Goal: Transaction & Acquisition: Purchase product/service

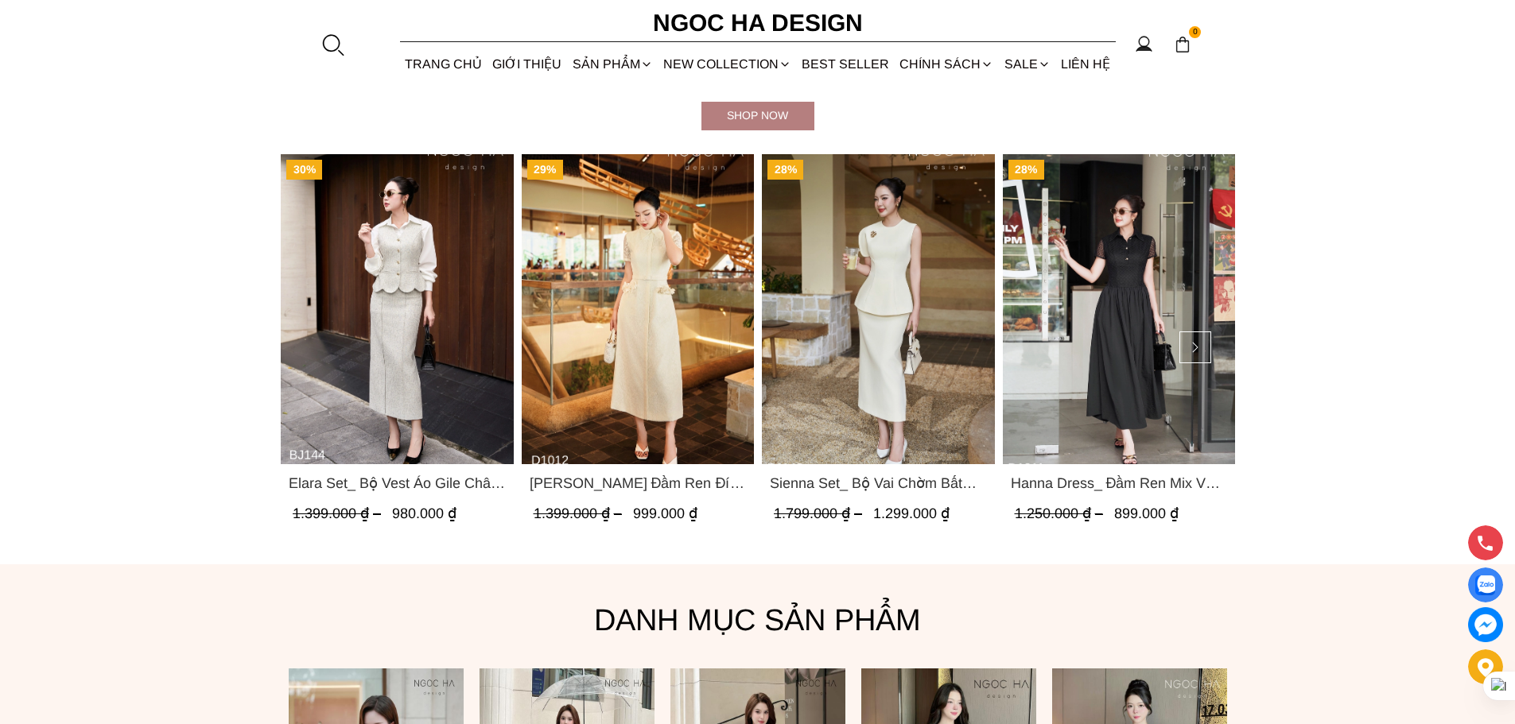
scroll to position [954, 0]
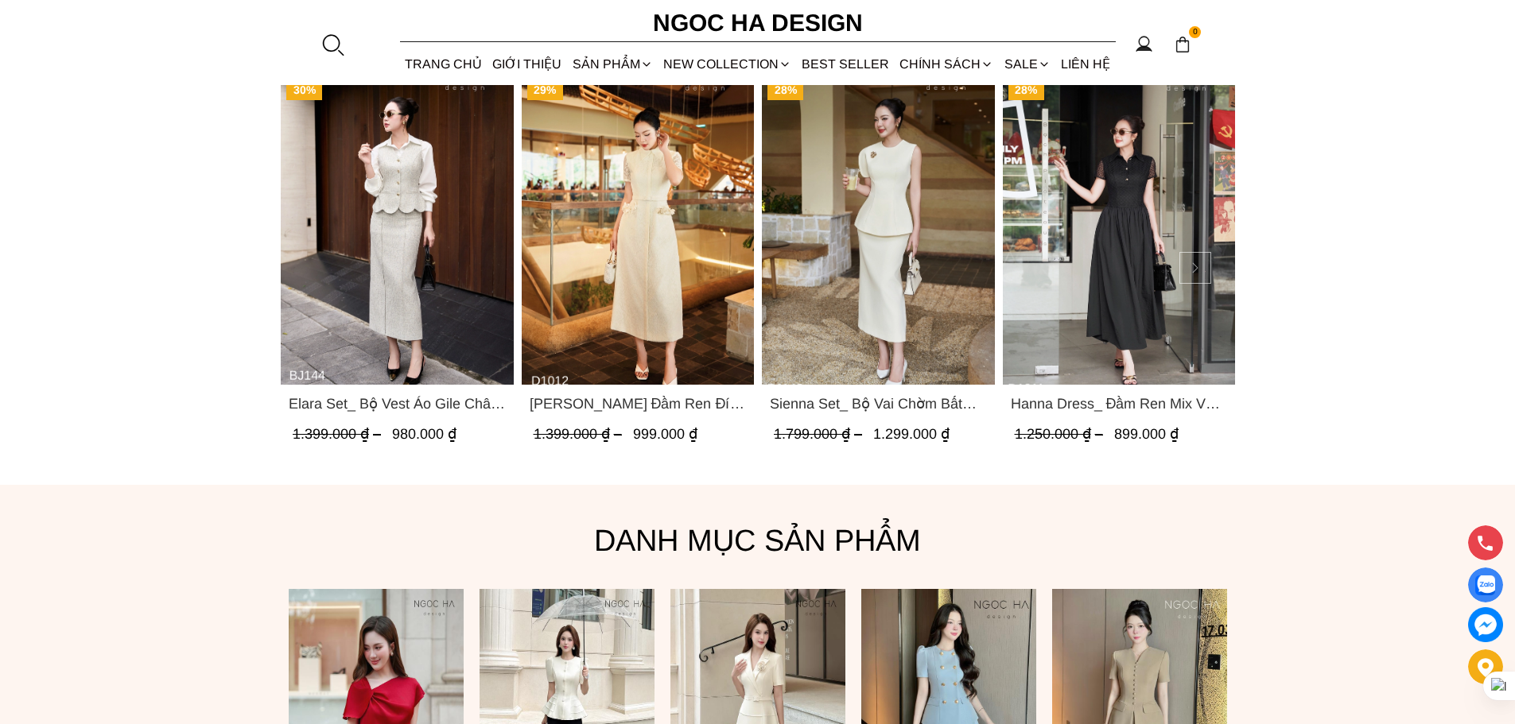
click at [1196, 264] on button at bounding box center [1195, 268] width 32 height 32
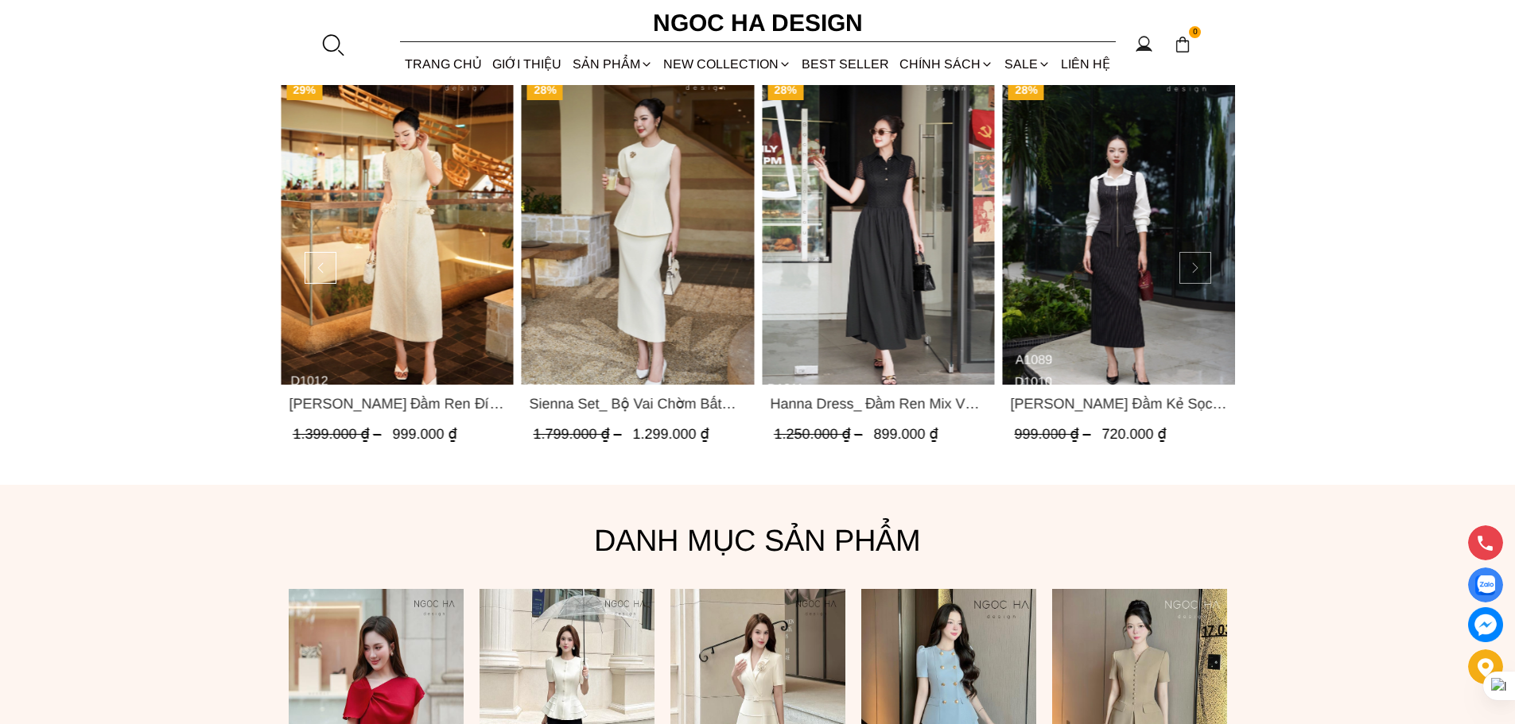
click at [1196, 264] on button at bounding box center [1195, 268] width 32 height 32
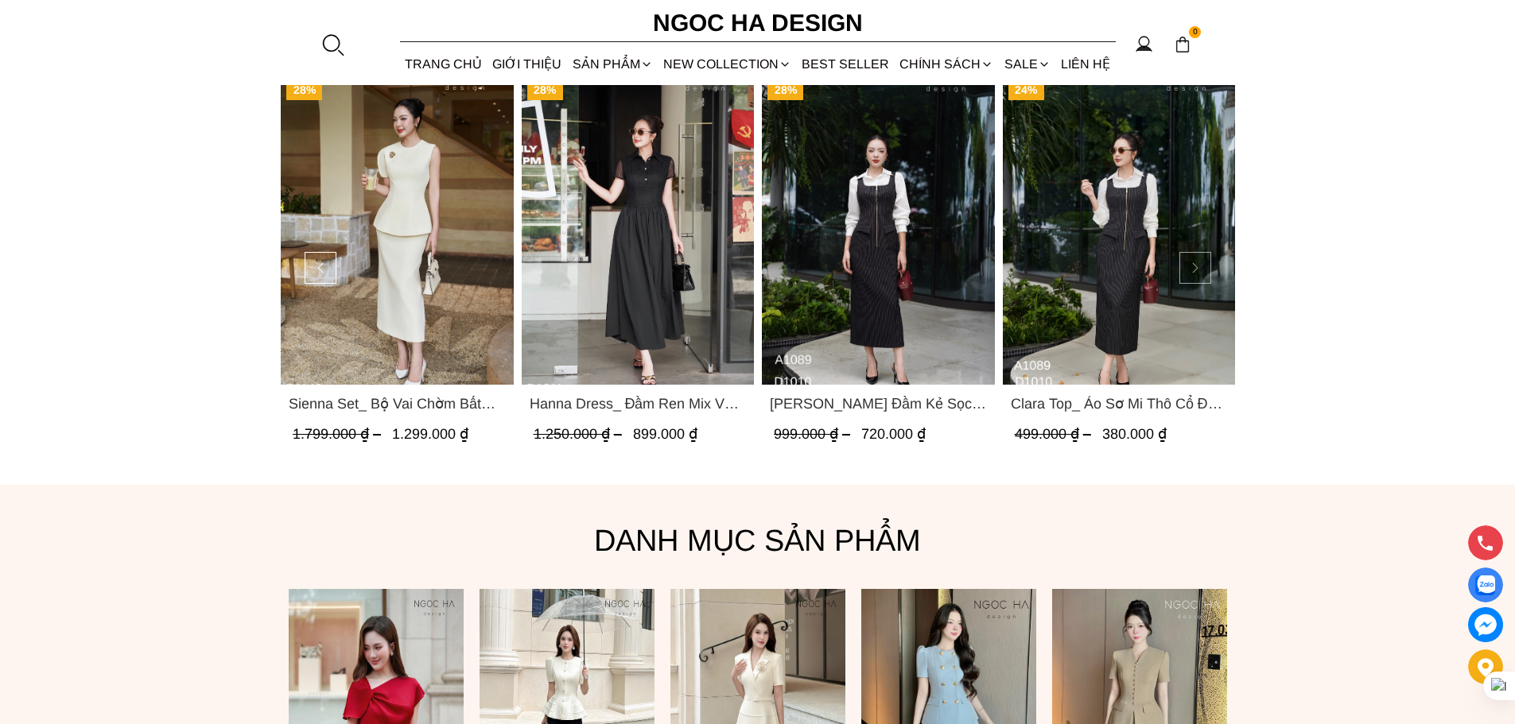
click at [1196, 264] on button at bounding box center [1195, 268] width 32 height 32
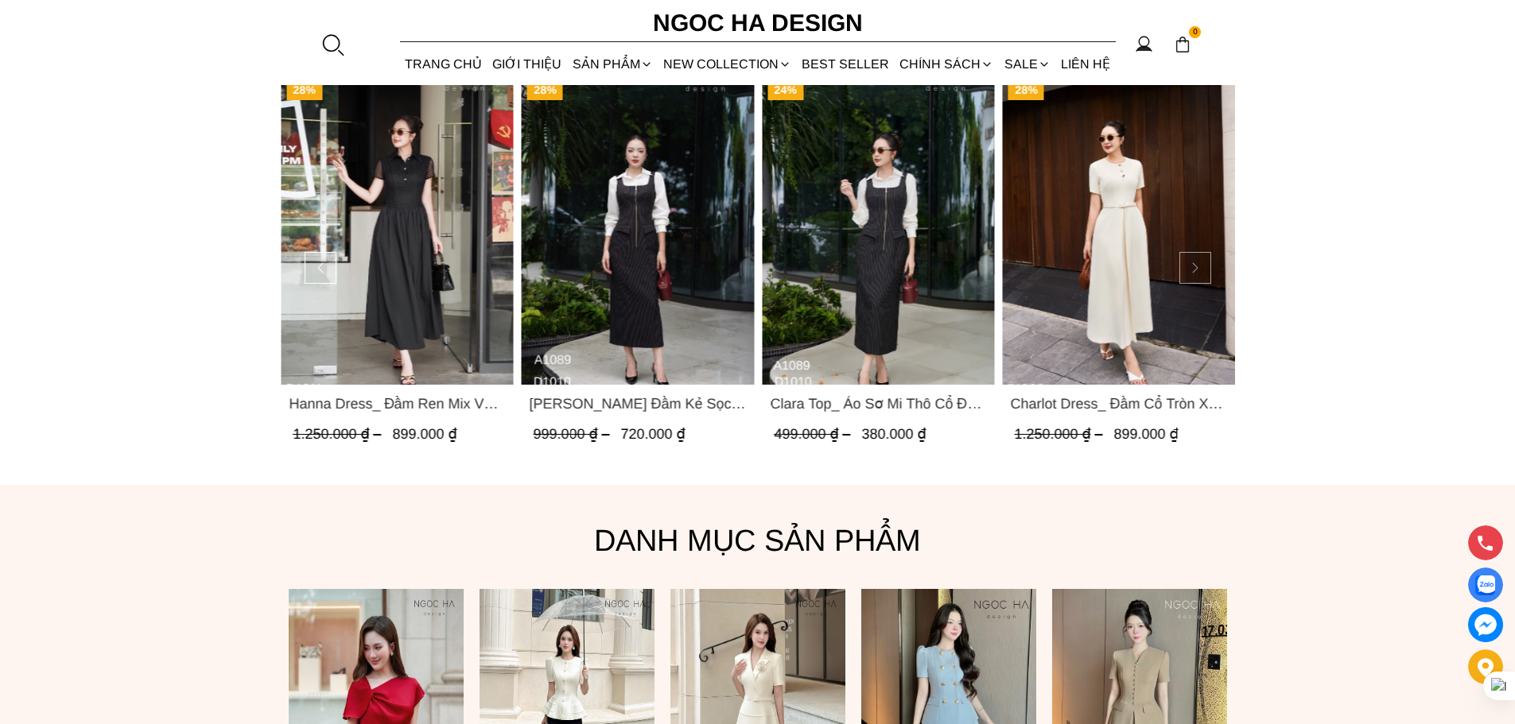
click at [1196, 264] on button at bounding box center [1195, 268] width 32 height 32
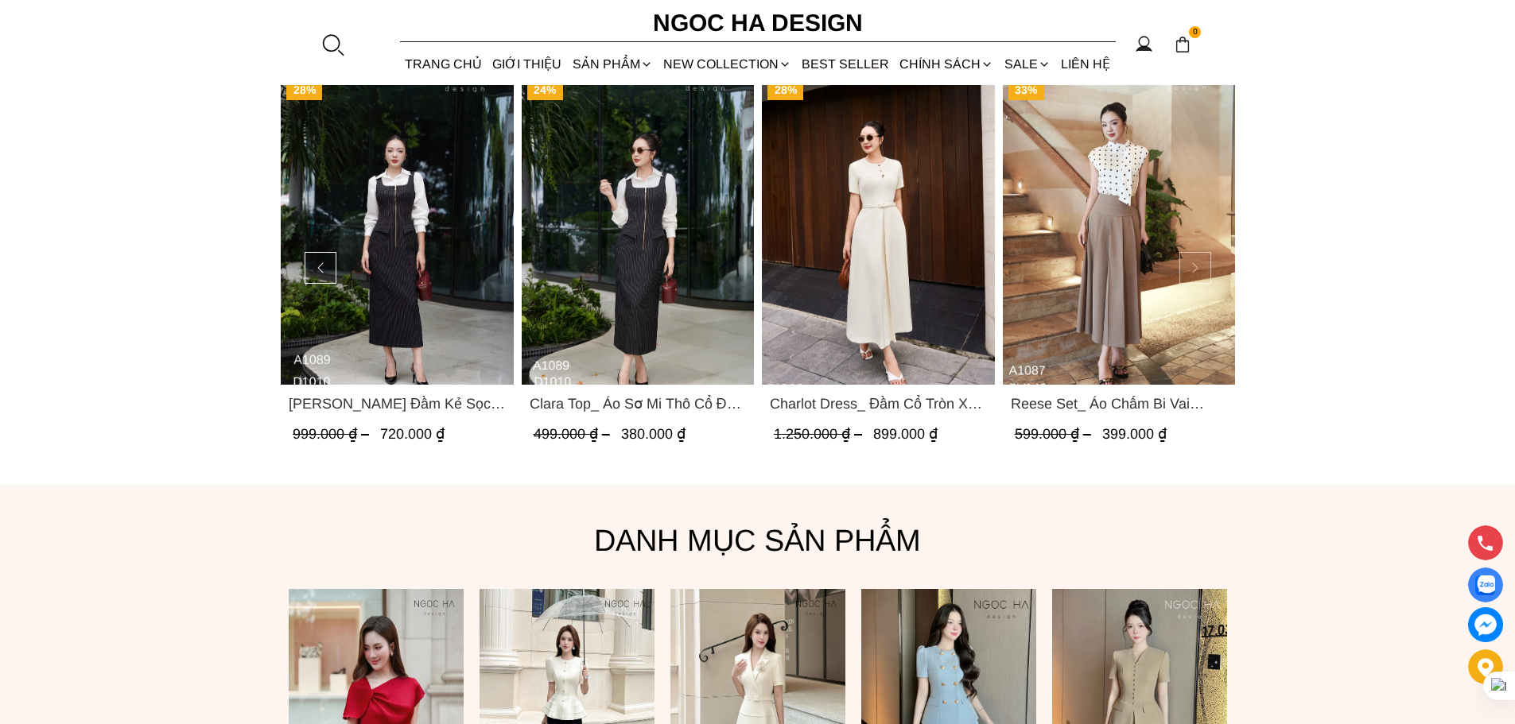
click at [1196, 264] on button at bounding box center [1195, 268] width 32 height 32
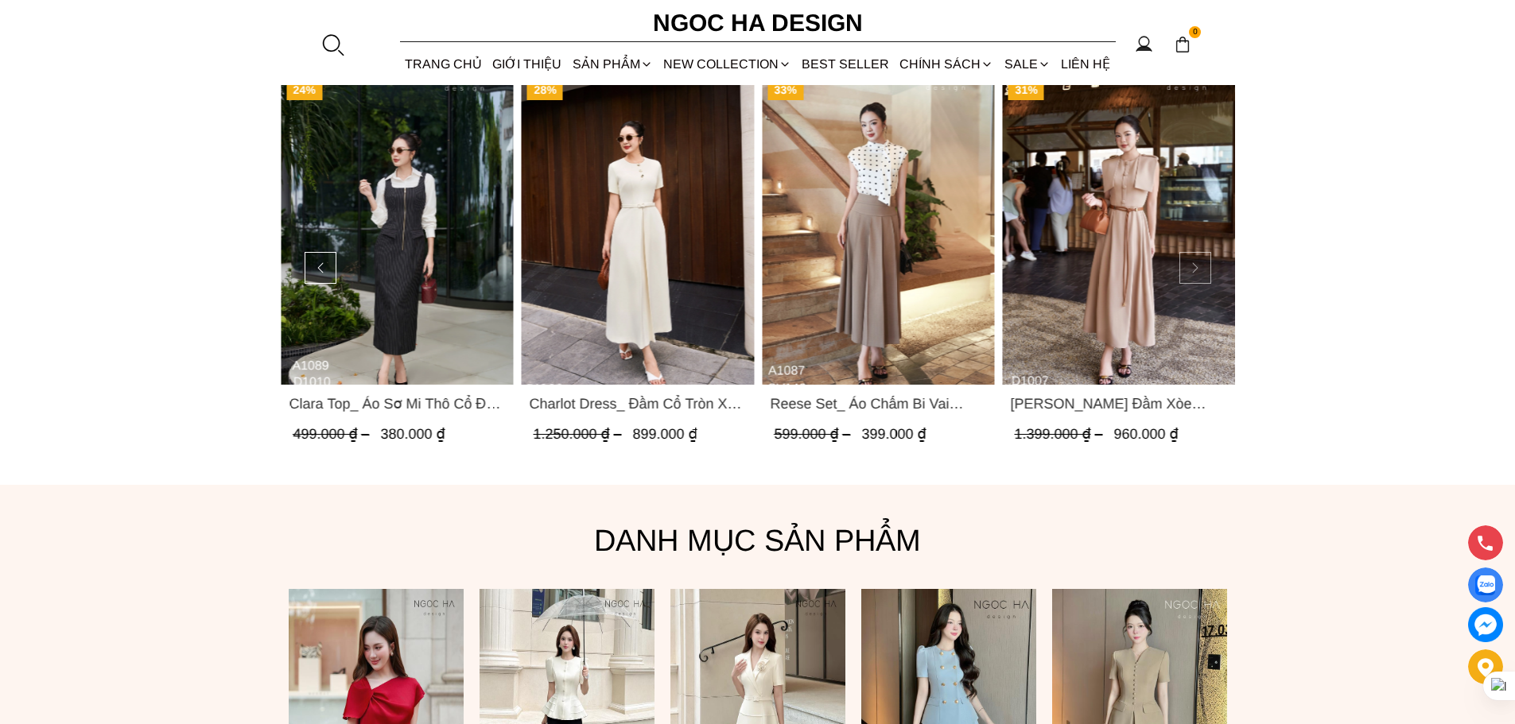
click at [1196, 264] on button at bounding box center [1195, 268] width 32 height 32
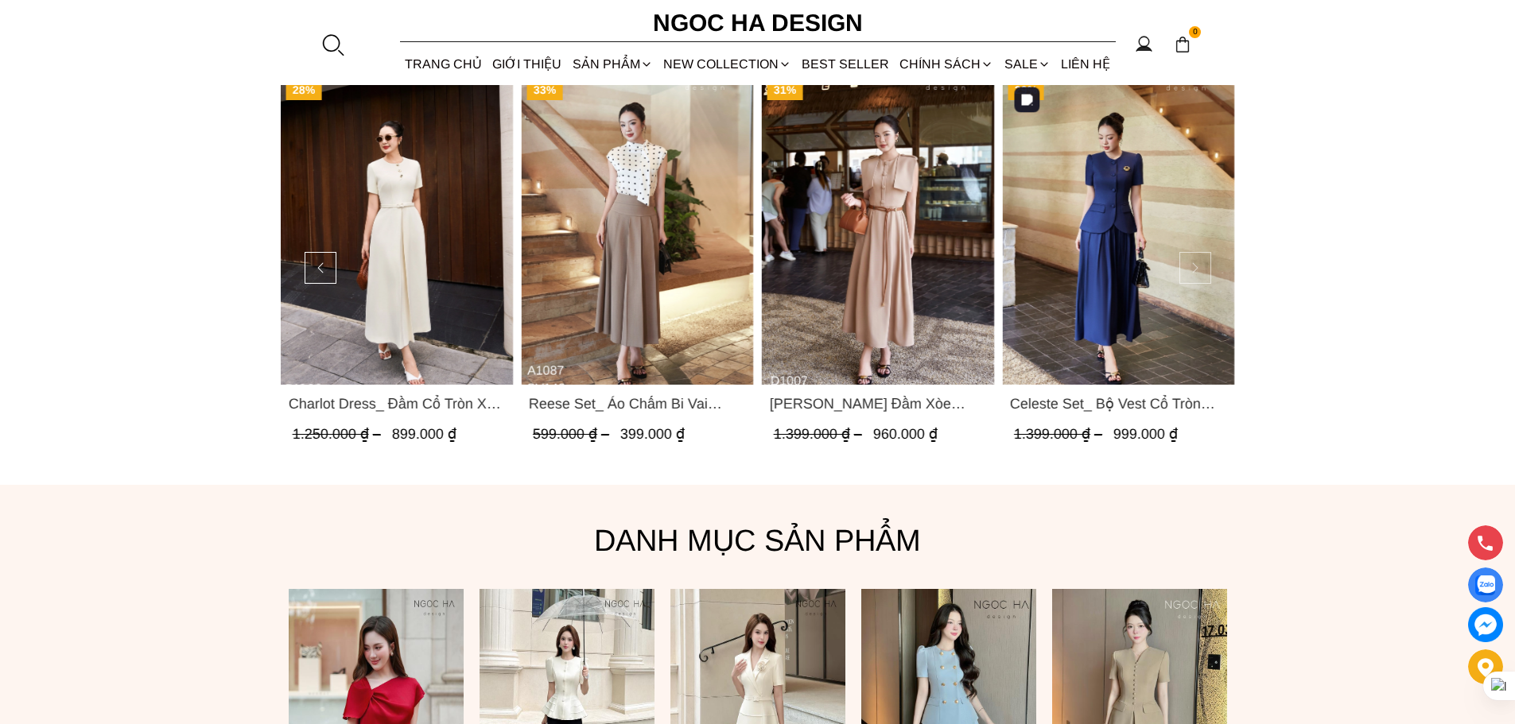
click at [1194, 272] on button at bounding box center [1195, 268] width 32 height 32
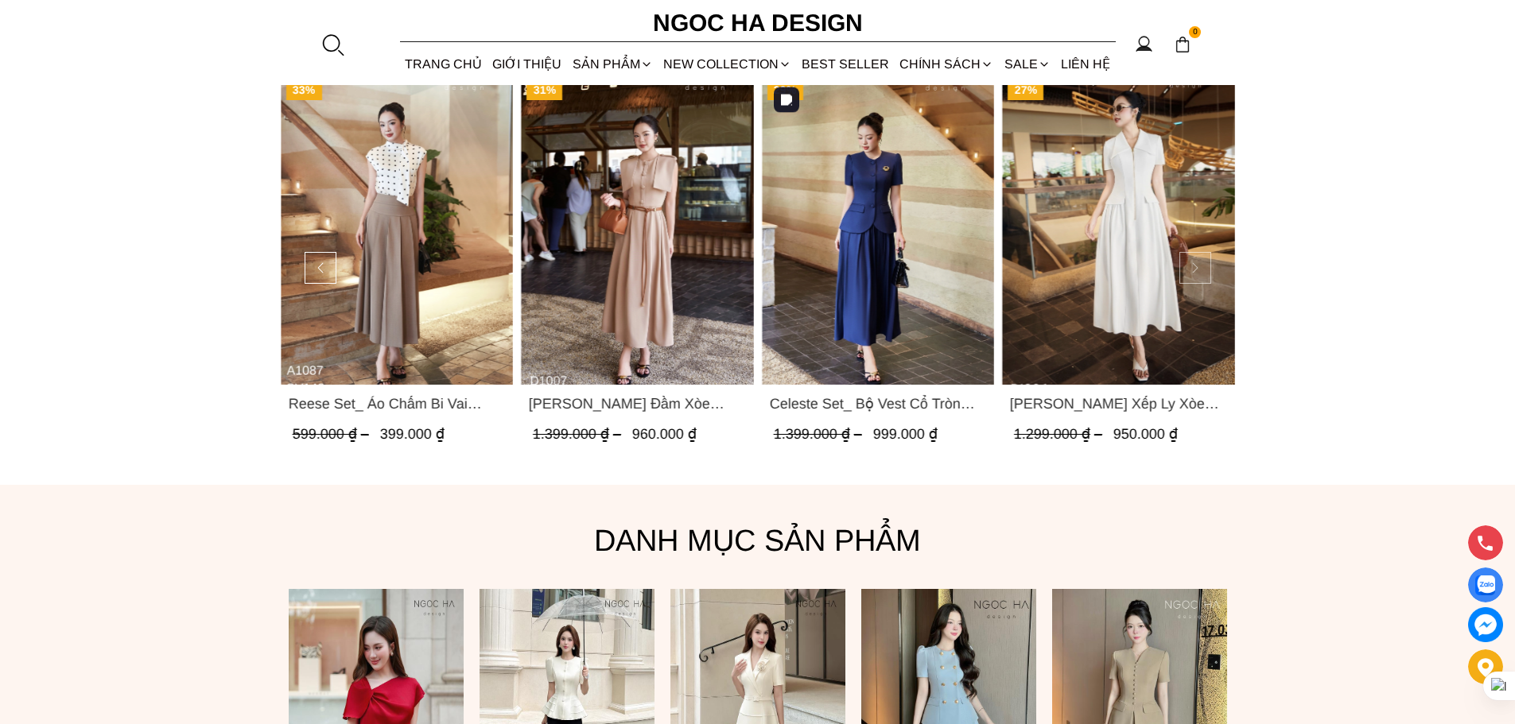
click at [1194, 272] on button at bounding box center [1195, 268] width 32 height 32
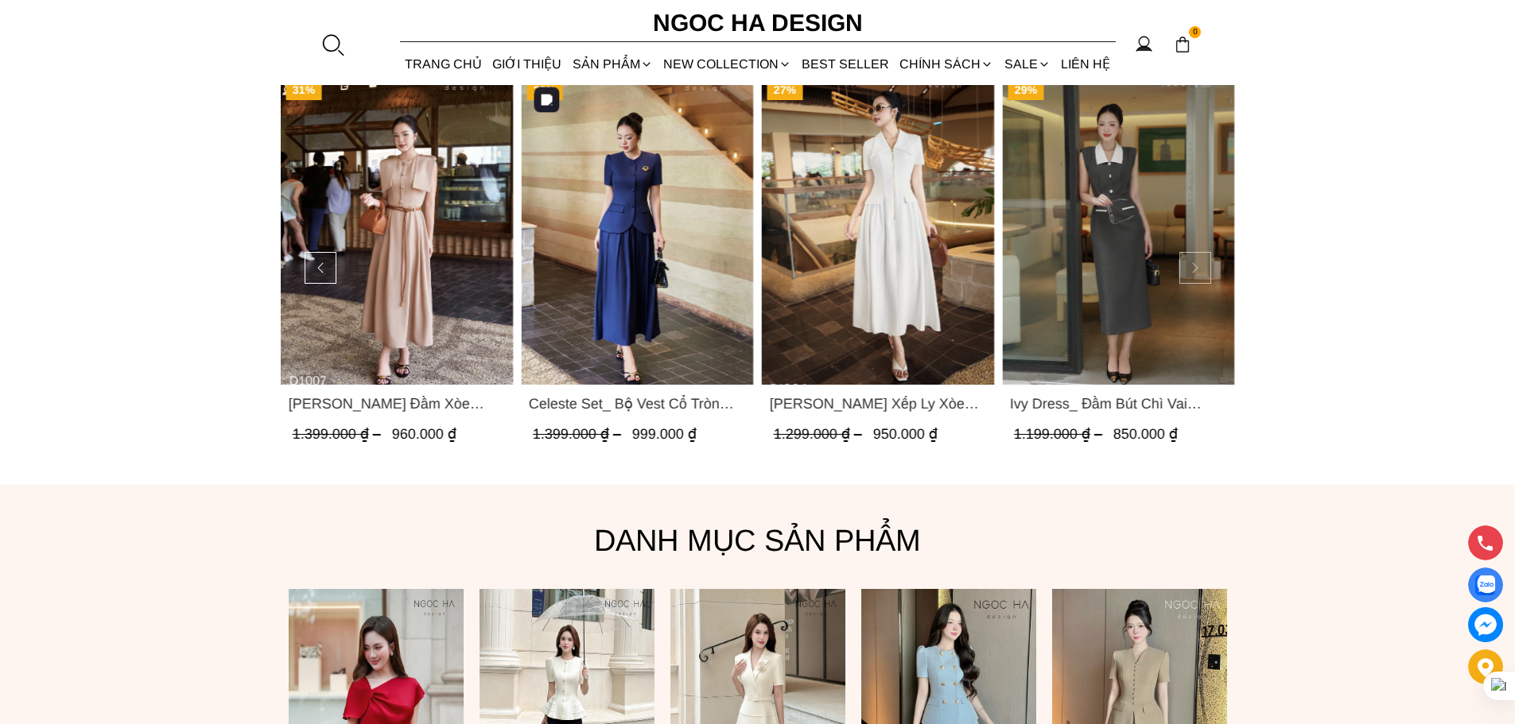
click at [1194, 272] on button at bounding box center [1195, 268] width 32 height 32
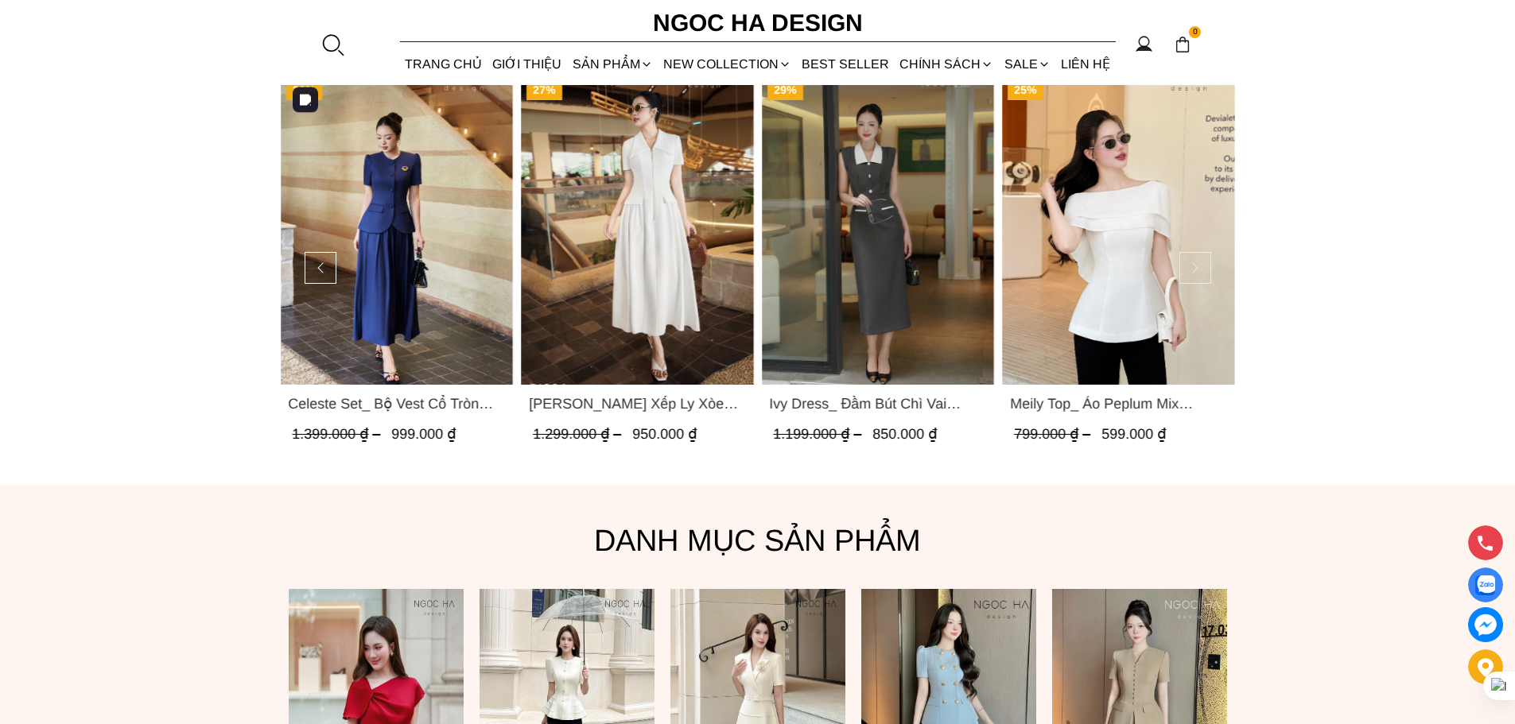
click at [1194, 272] on button at bounding box center [1195, 268] width 32 height 32
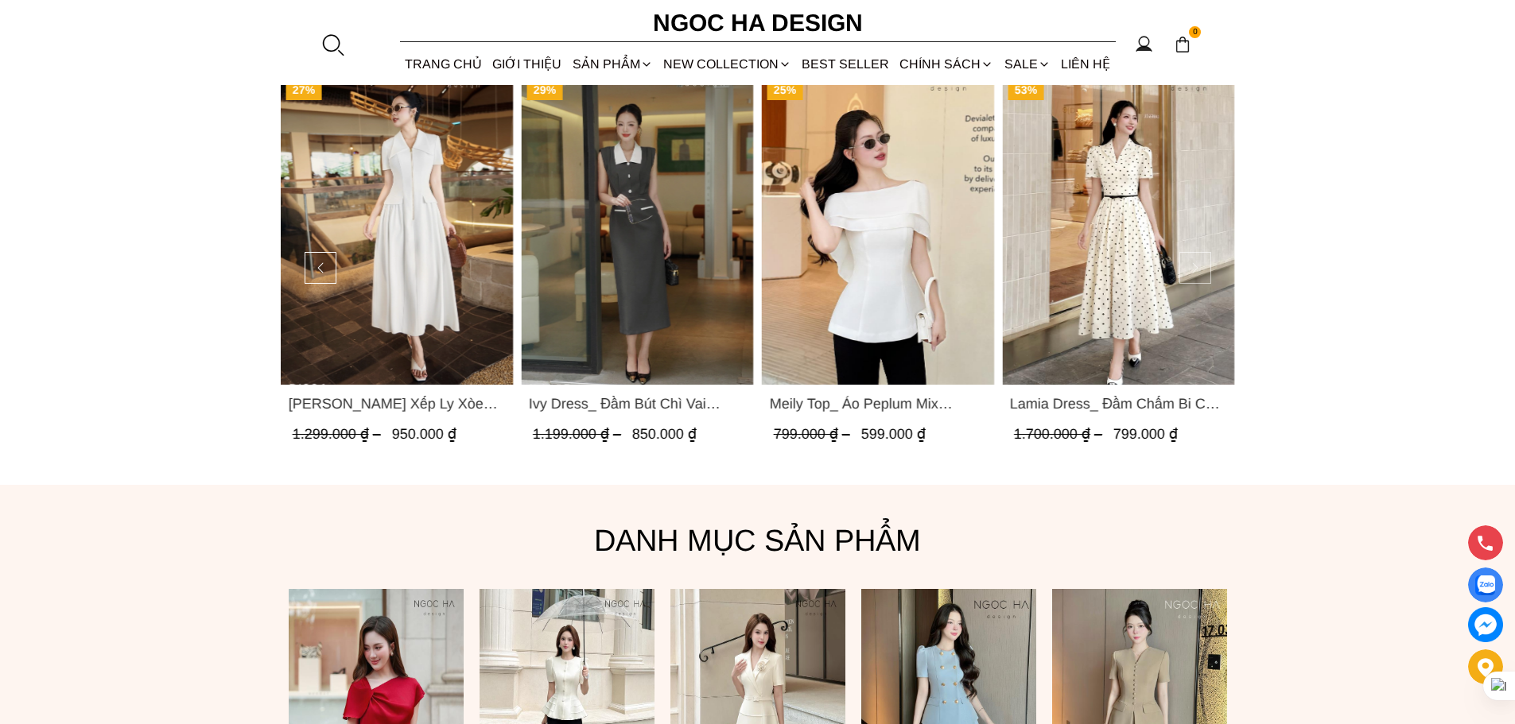
click at [1194, 272] on button at bounding box center [1195, 268] width 32 height 32
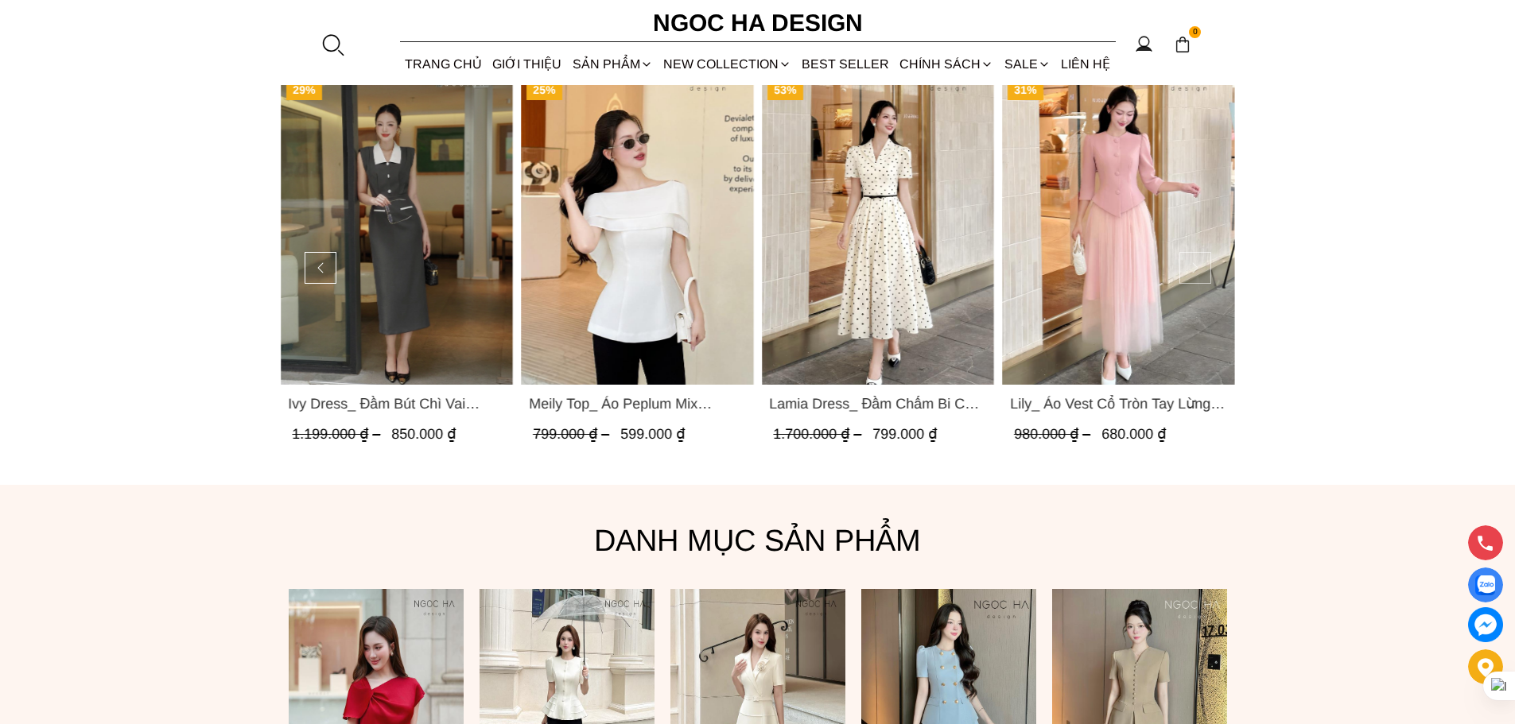
click at [1194, 272] on button at bounding box center [1195, 268] width 32 height 32
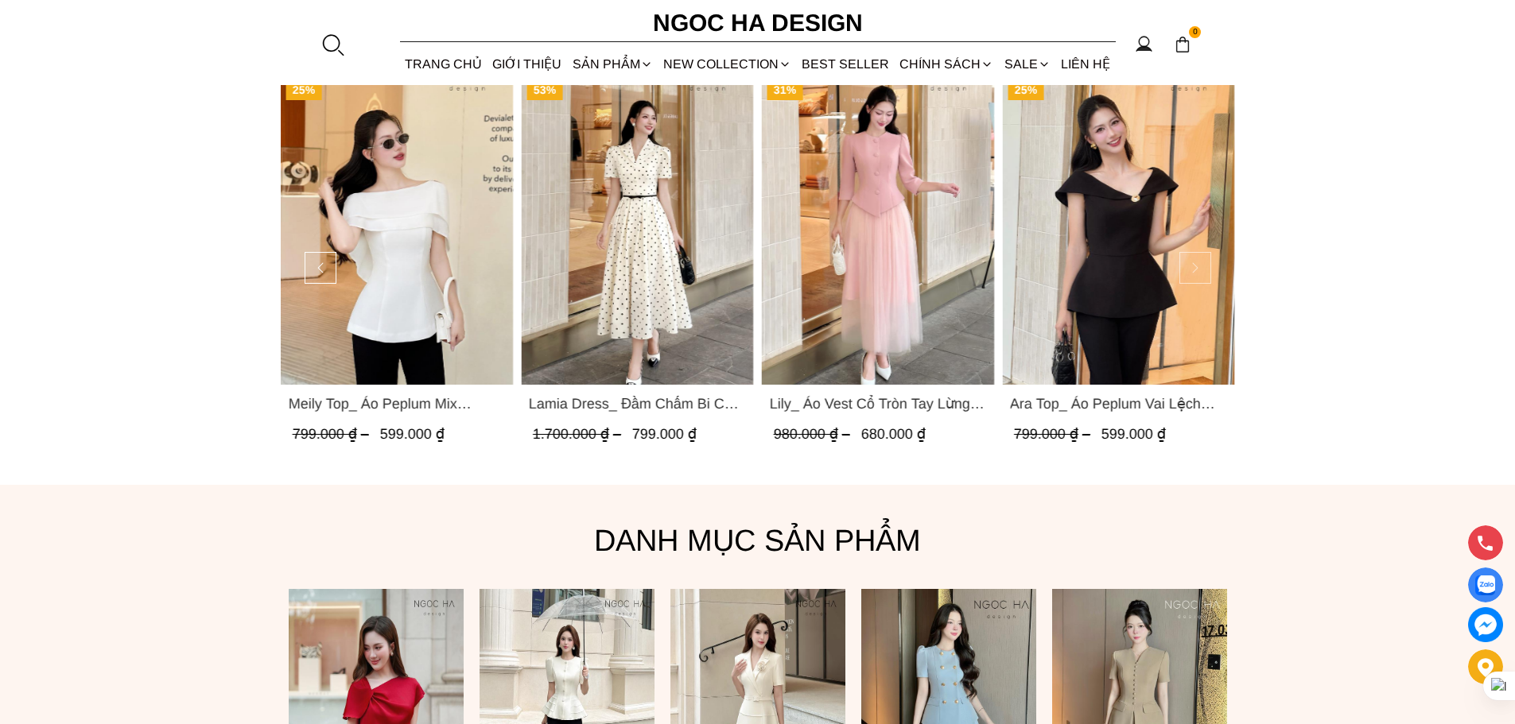
click at [1197, 261] on button at bounding box center [1195, 268] width 32 height 32
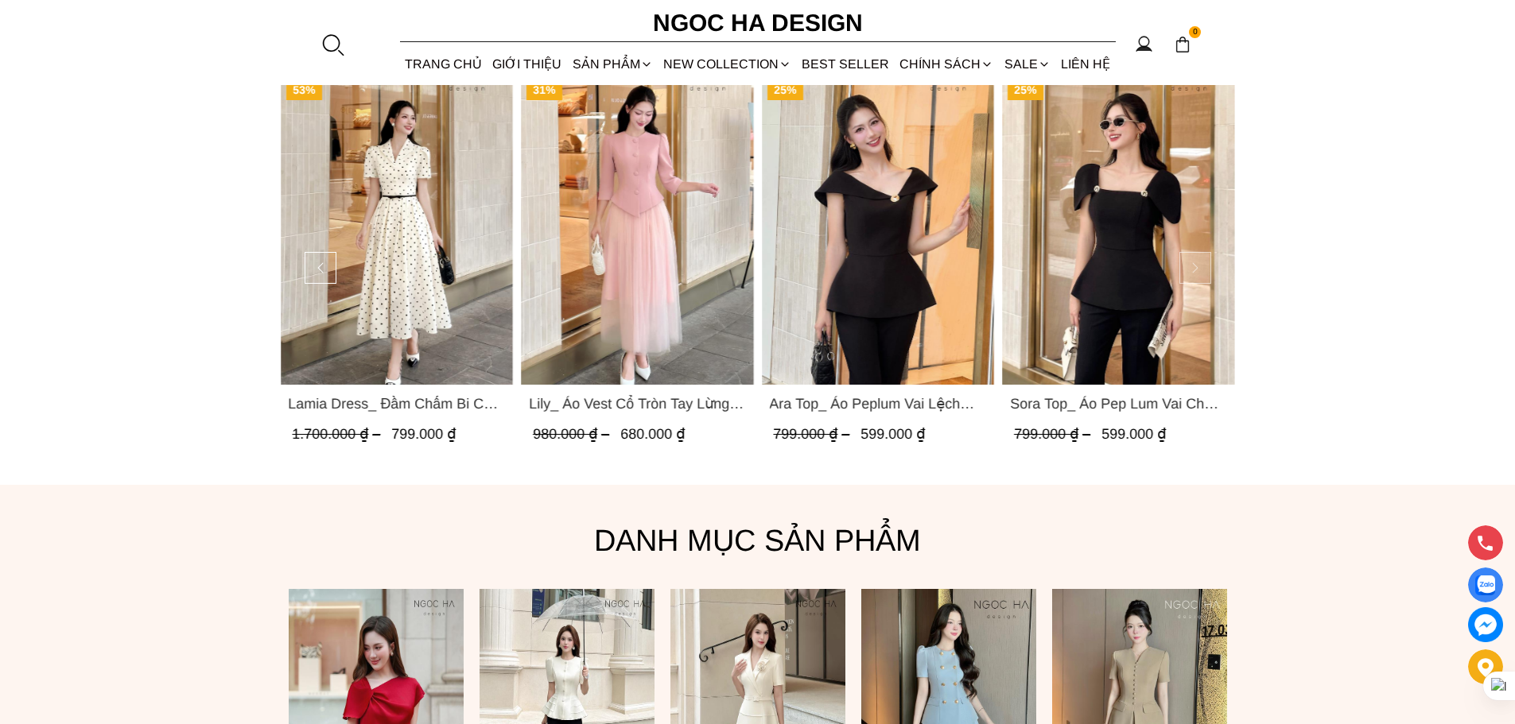
click at [1197, 261] on button at bounding box center [1195, 268] width 32 height 32
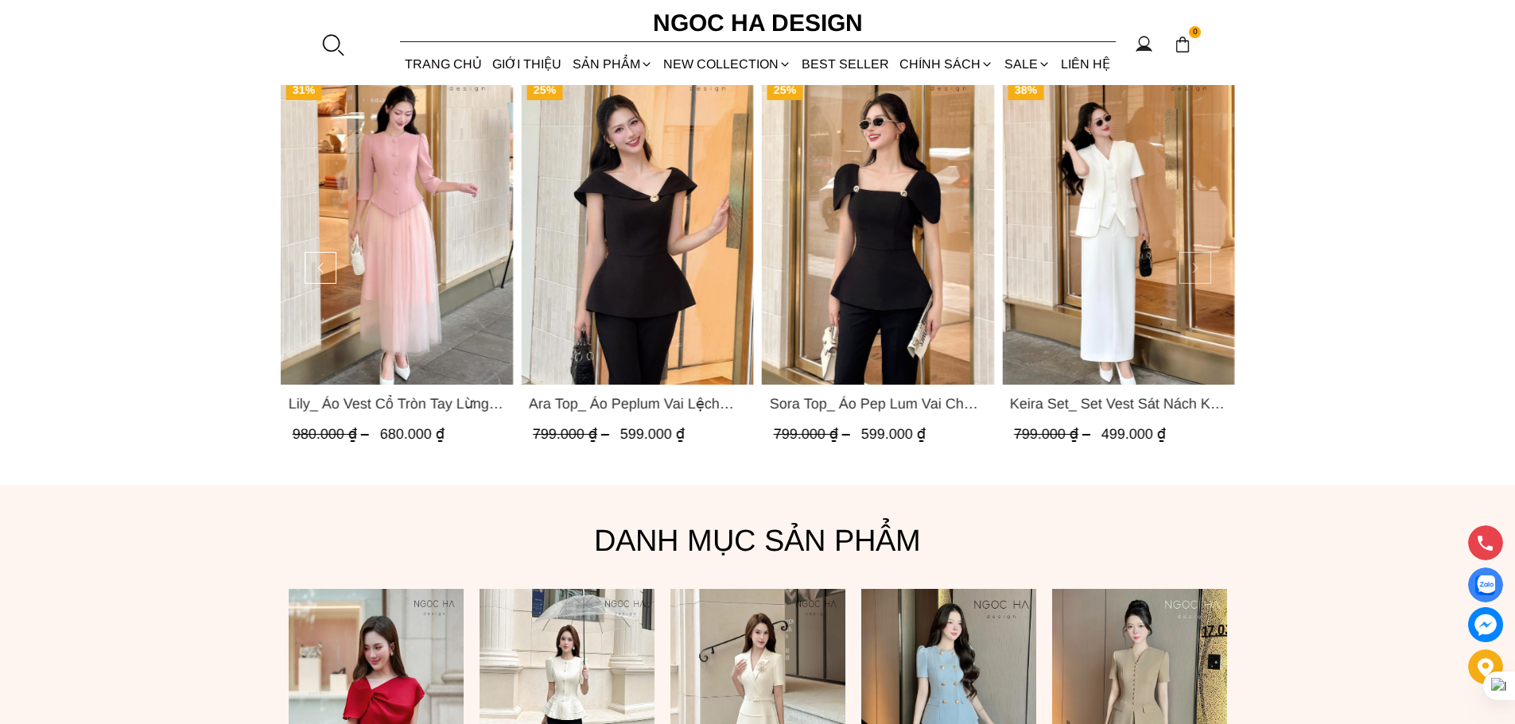
click at [1197, 261] on button at bounding box center [1195, 268] width 32 height 32
click at [1203, 257] on button at bounding box center [1195, 268] width 32 height 32
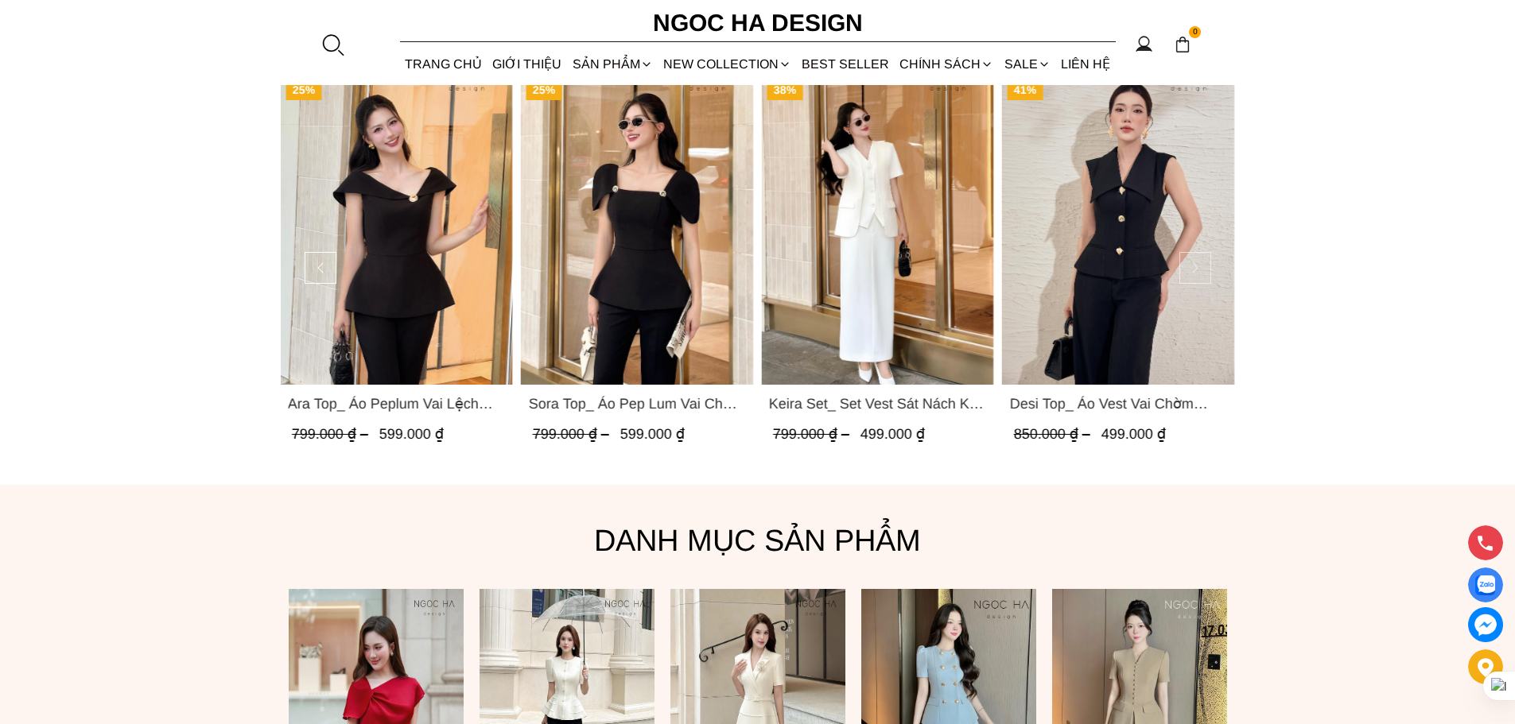
click at [1206, 266] on button at bounding box center [1195, 268] width 32 height 32
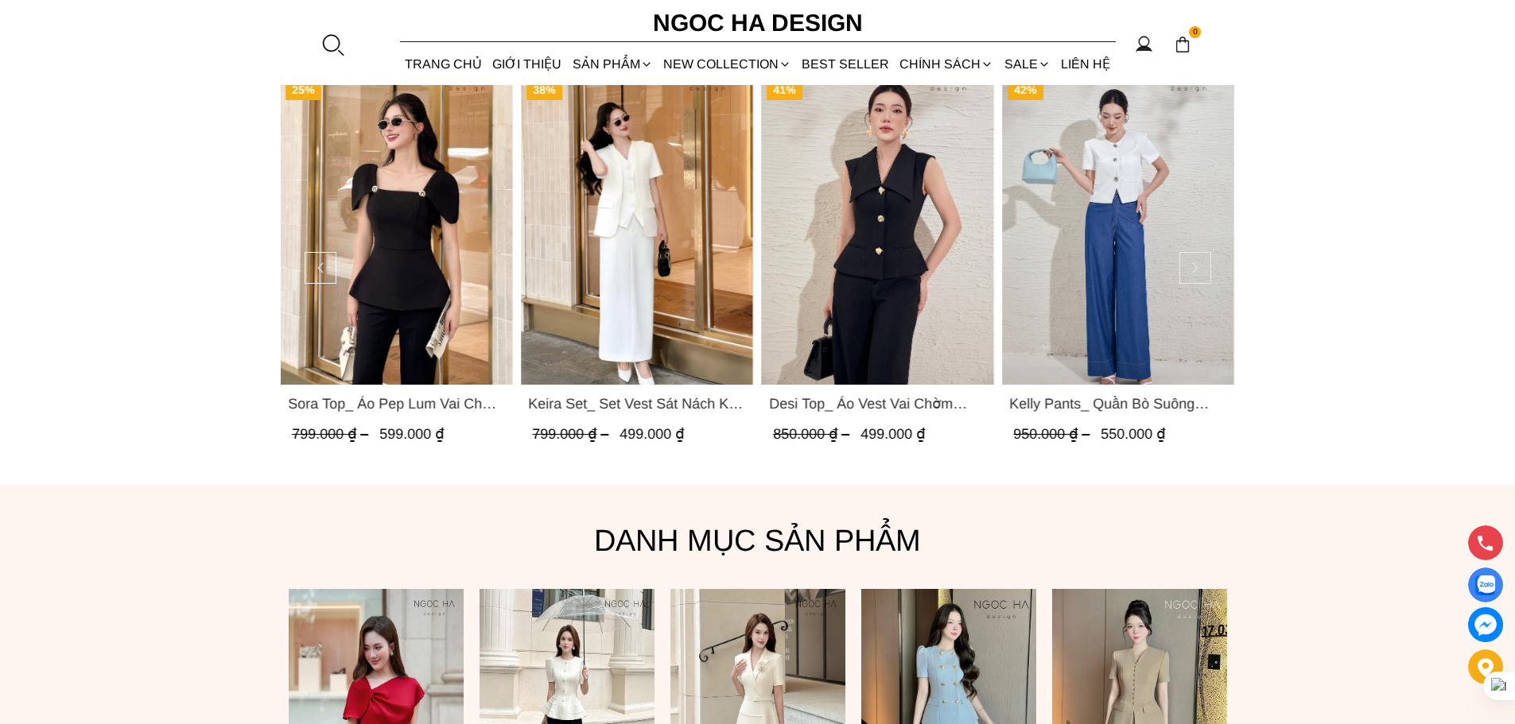
click at [1206, 266] on button at bounding box center [1195, 268] width 32 height 32
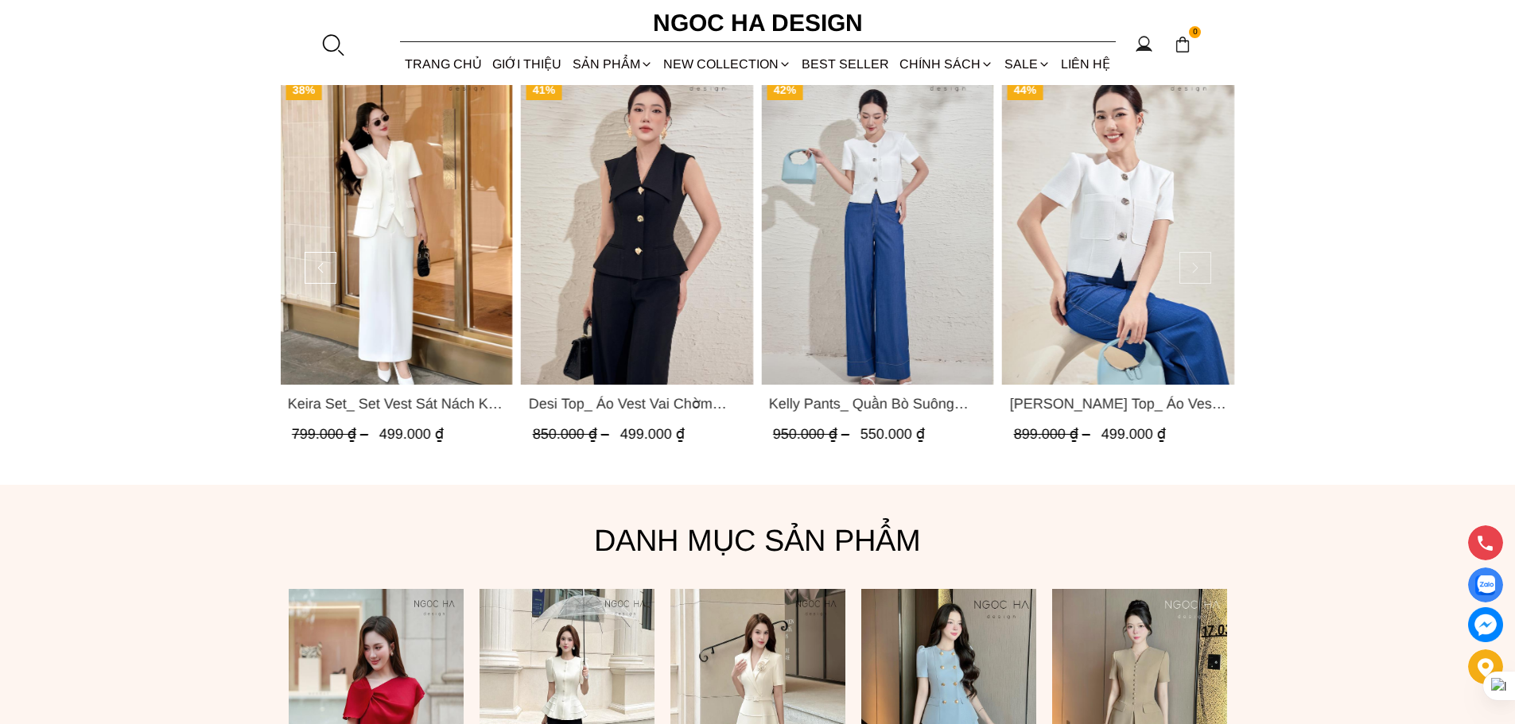
click at [1206, 266] on button at bounding box center [1195, 268] width 32 height 32
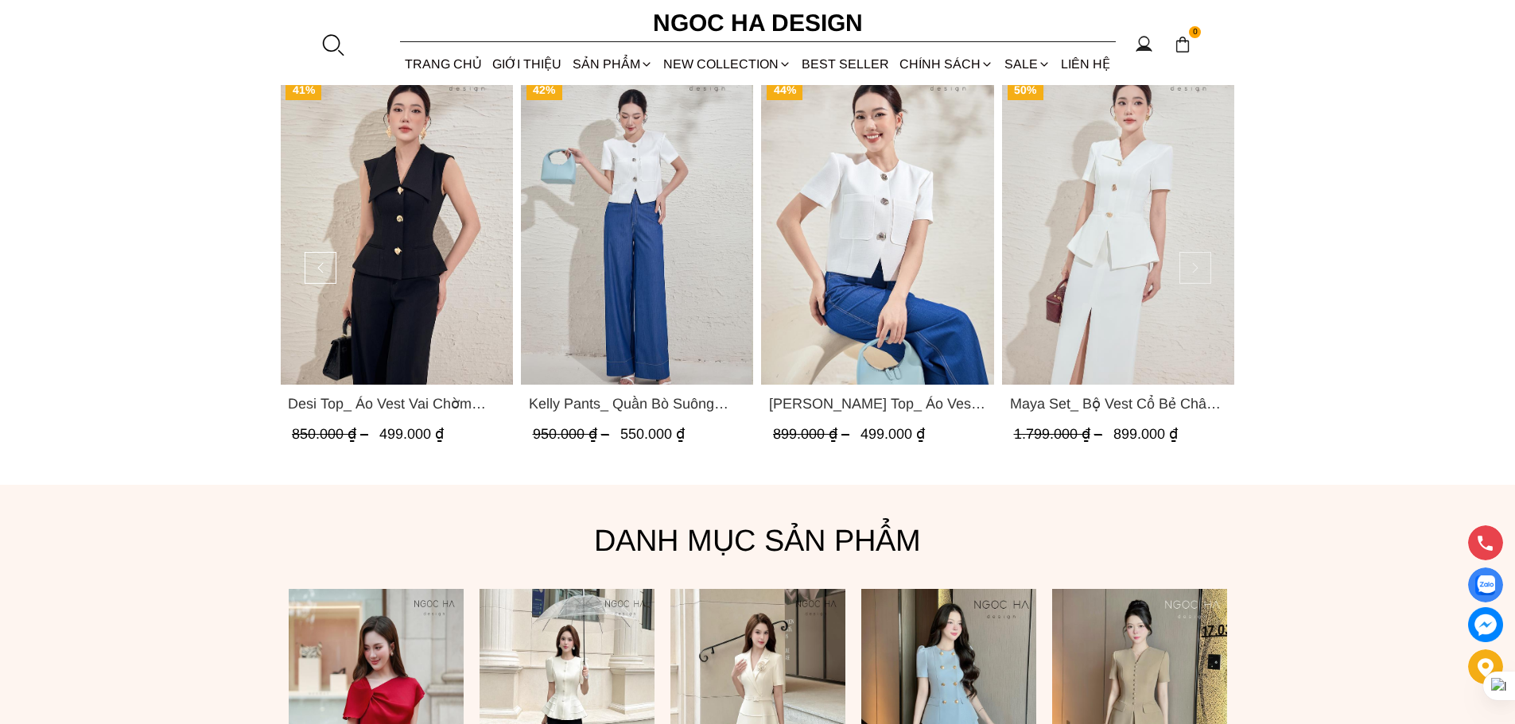
click at [1206, 266] on button at bounding box center [1195, 268] width 32 height 32
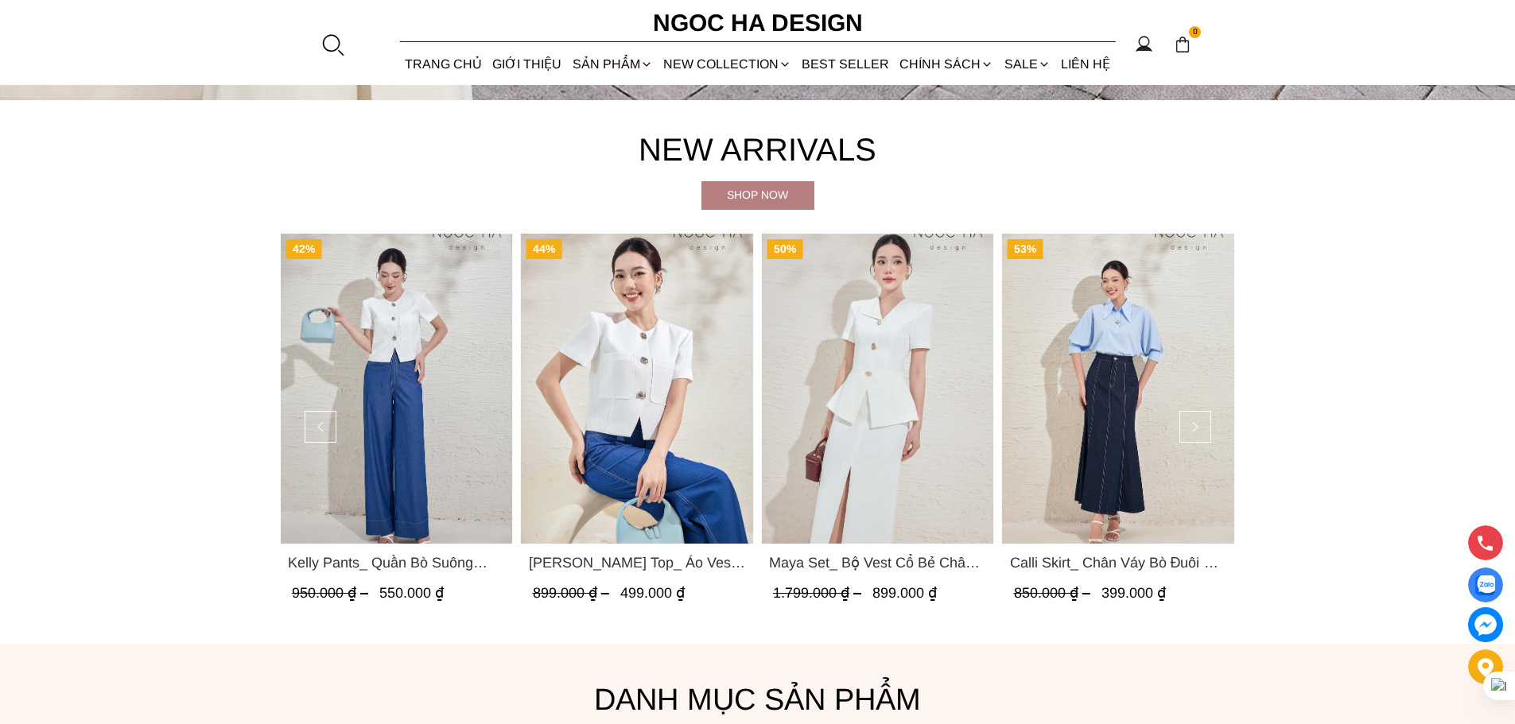
scroll to position [875, 0]
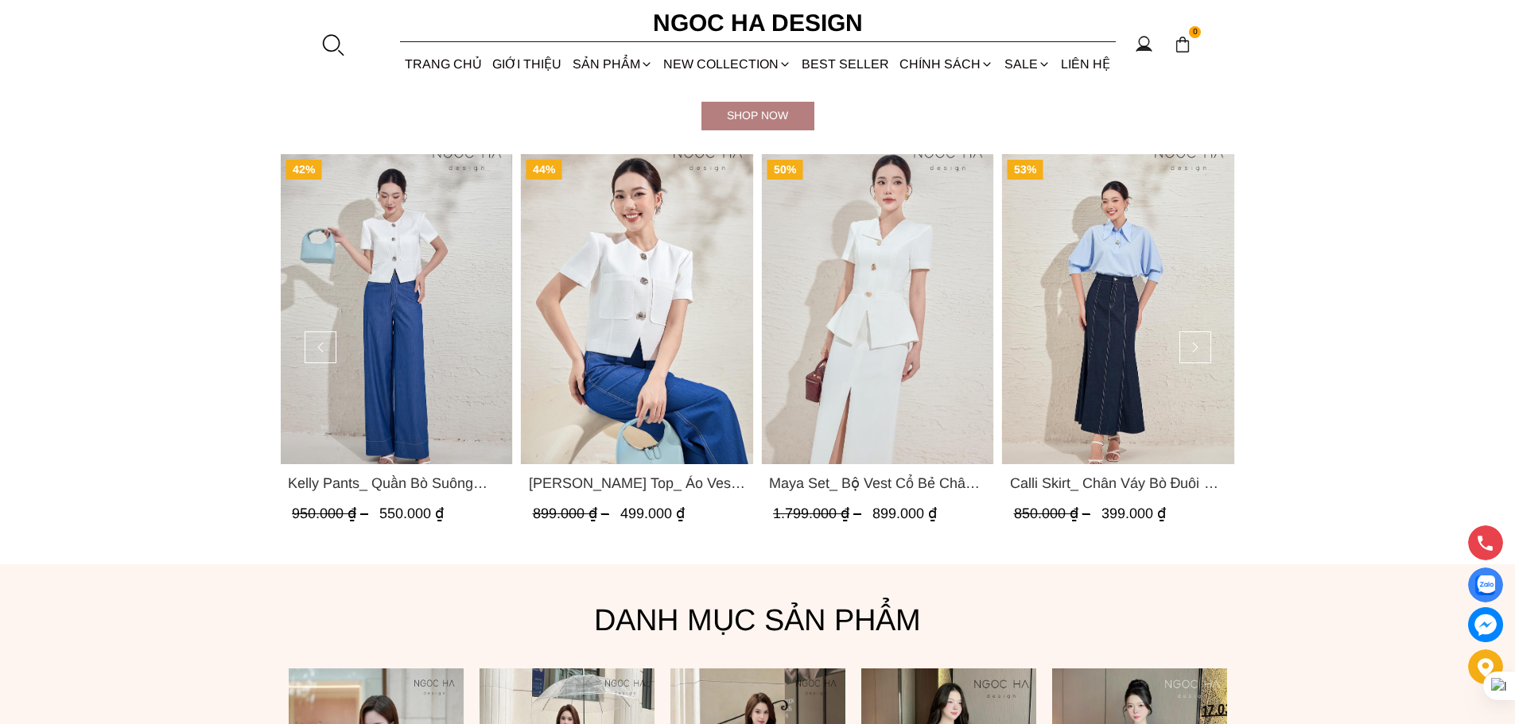
click at [904, 361] on img "Product image - Maya Set_ Bộ Vest Cổ Bẻ Chân Váy Xẻ Màu Đen, Trắng BJ140" at bounding box center [877, 309] width 233 height 310
click at [1207, 342] on button at bounding box center [1195, 348] width 32 height 32
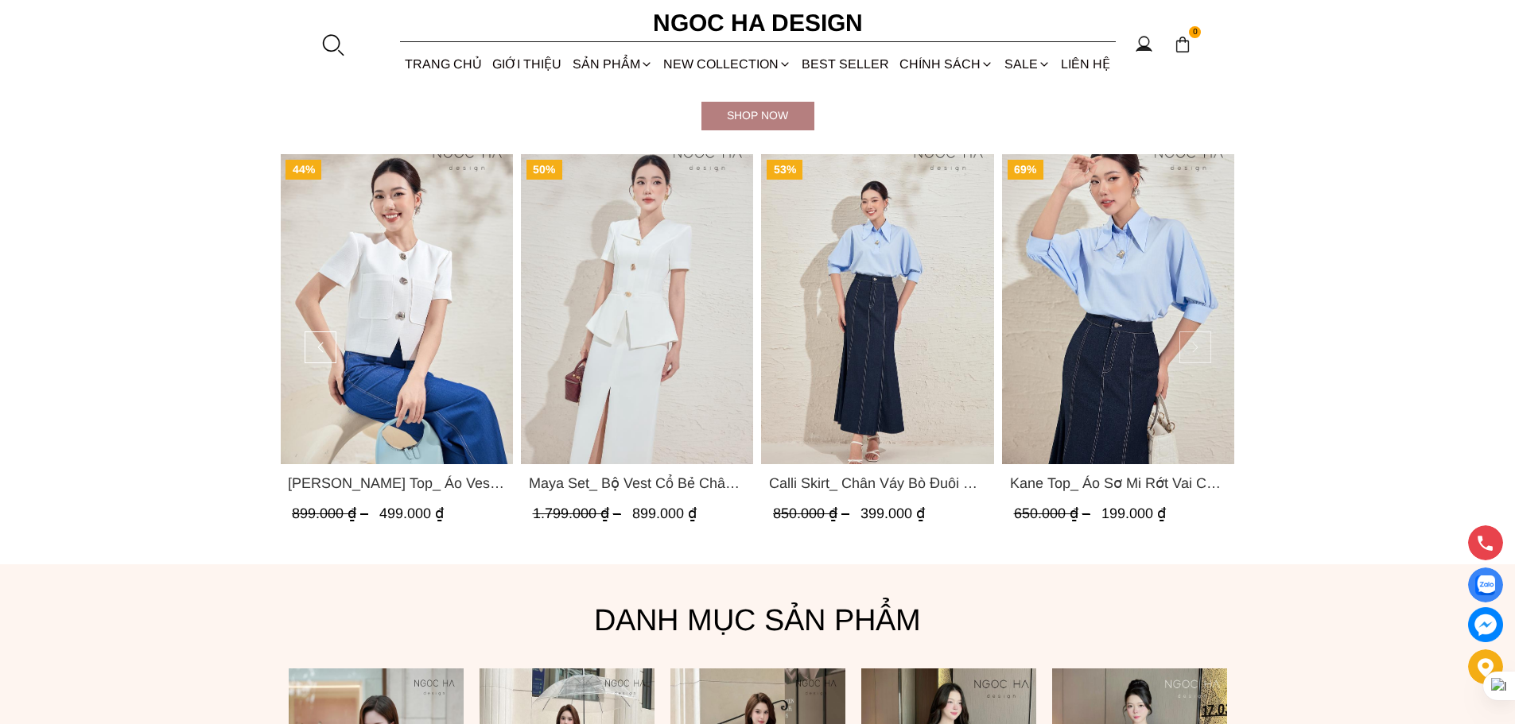
click at [1207, 342] on button at bounding box center [1195, 348] width 32 height 32
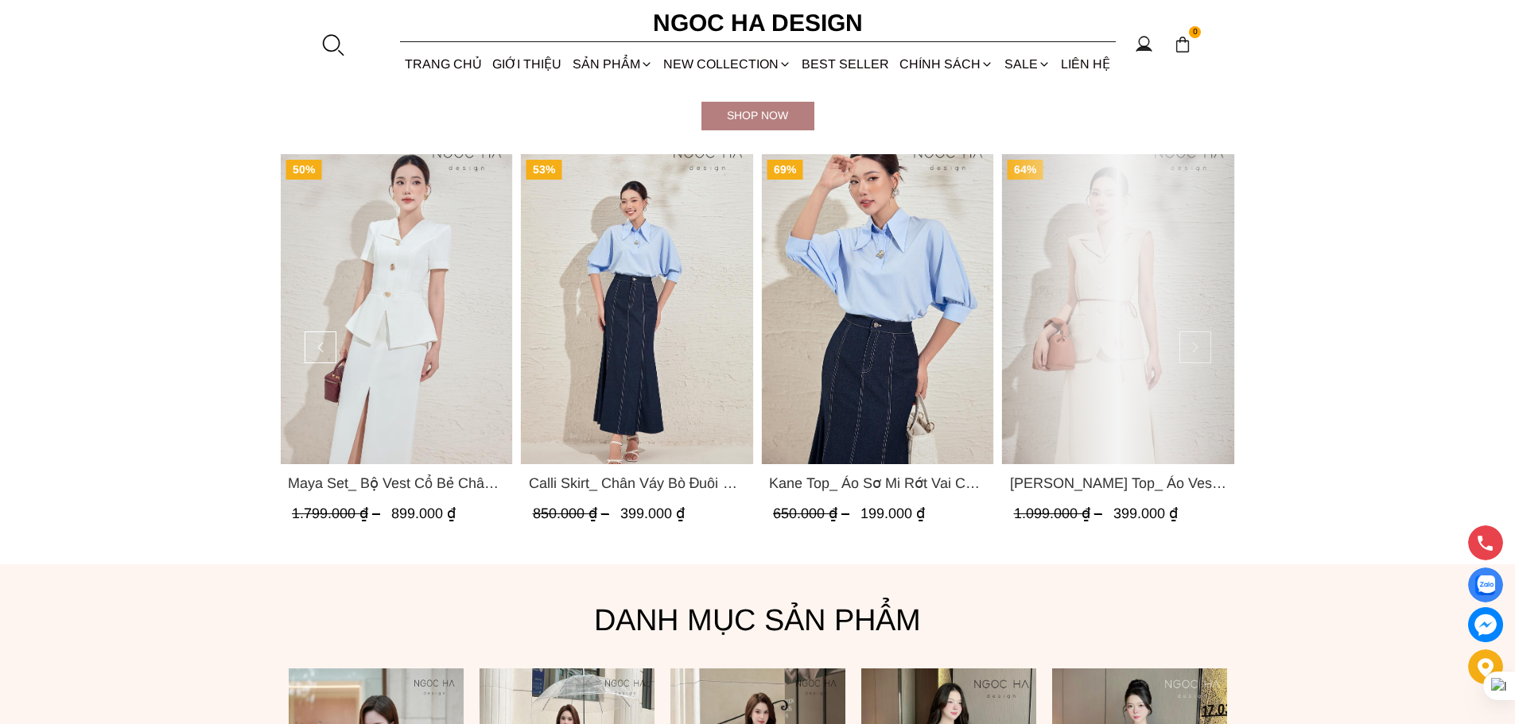
click at [1207, 342] on button at bounding box center [1195, 348] width 32 height 32
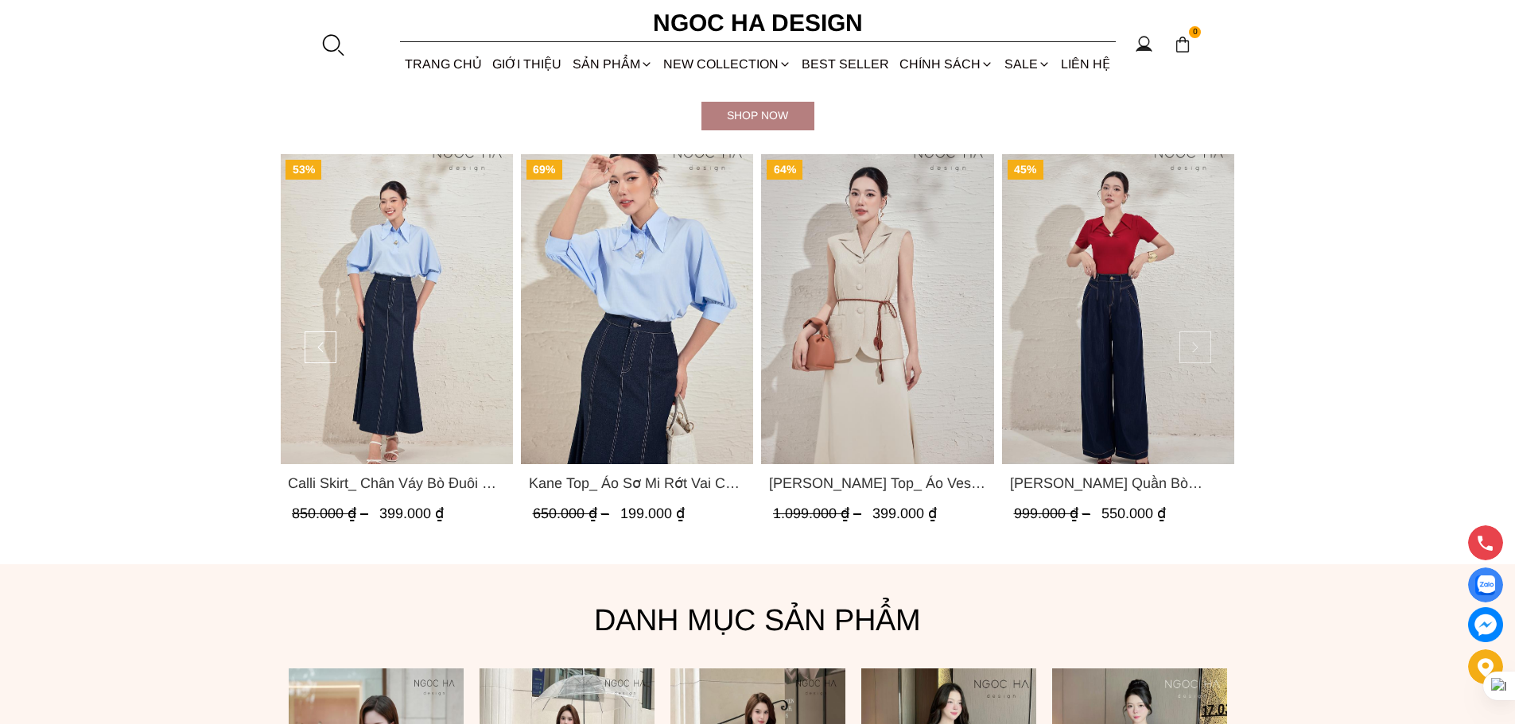
click at [1206, 340] on button at bounding box center [1195, 348] width 32 height 32
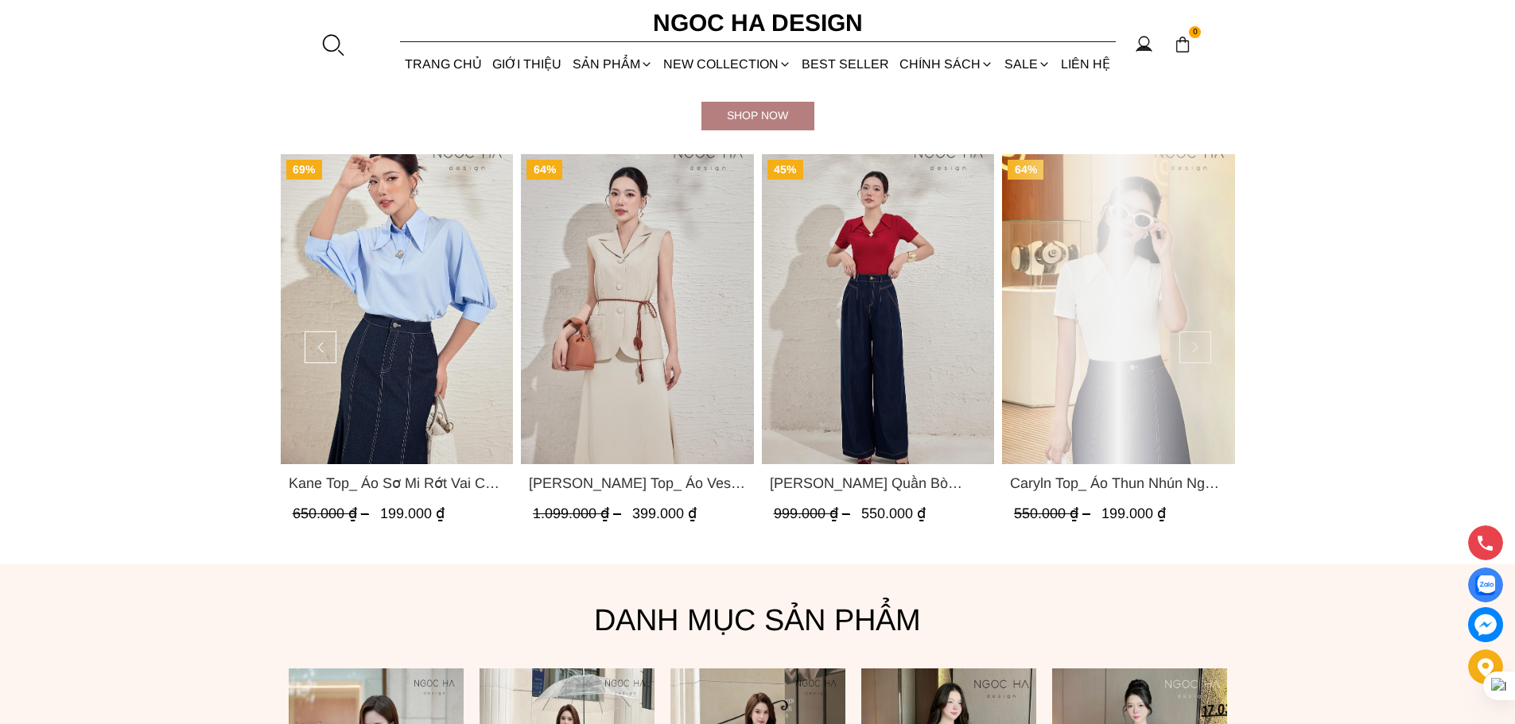
click at [1206, 340] on button at bounding box center [1195, 348] width 32 height 32
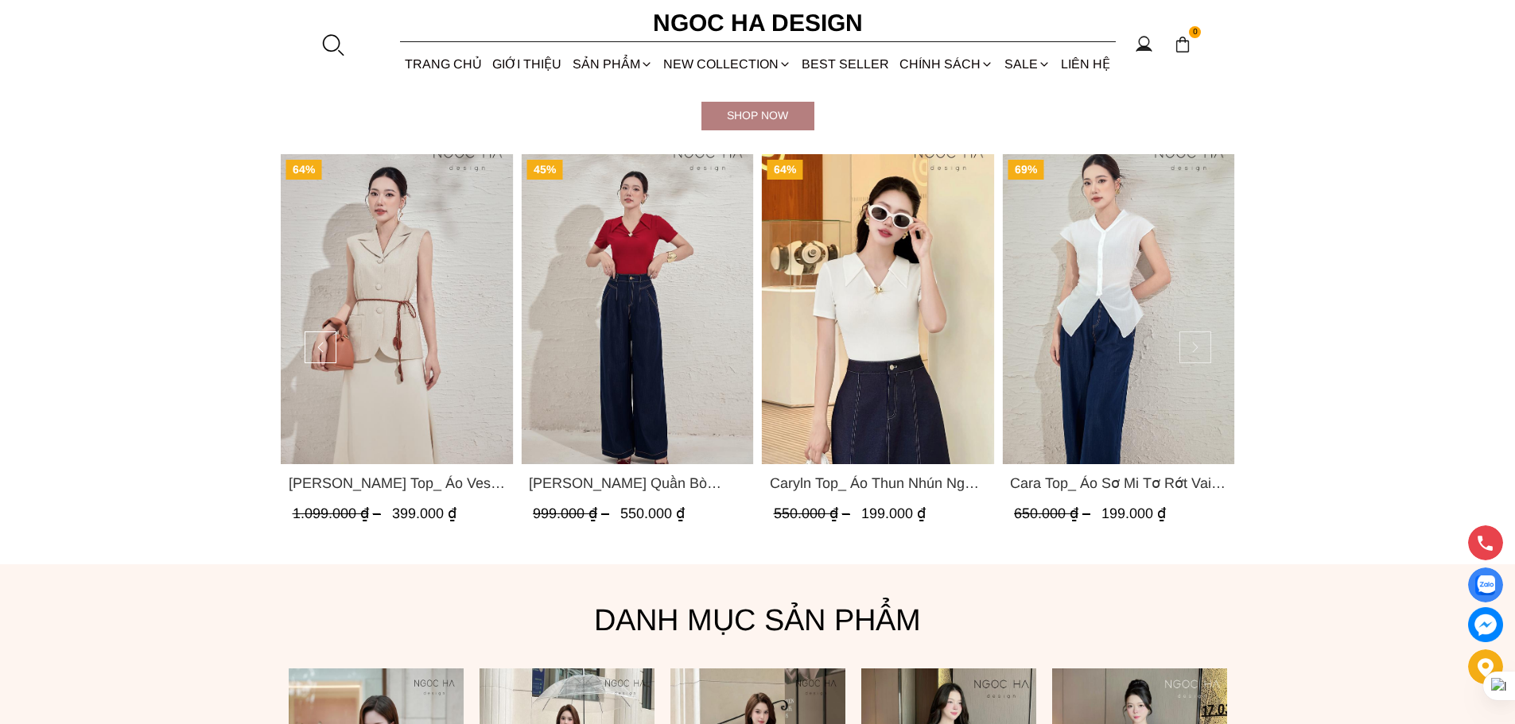
click at [1206, 340] on button at bounding box center [1195, 348] width 32 height 32
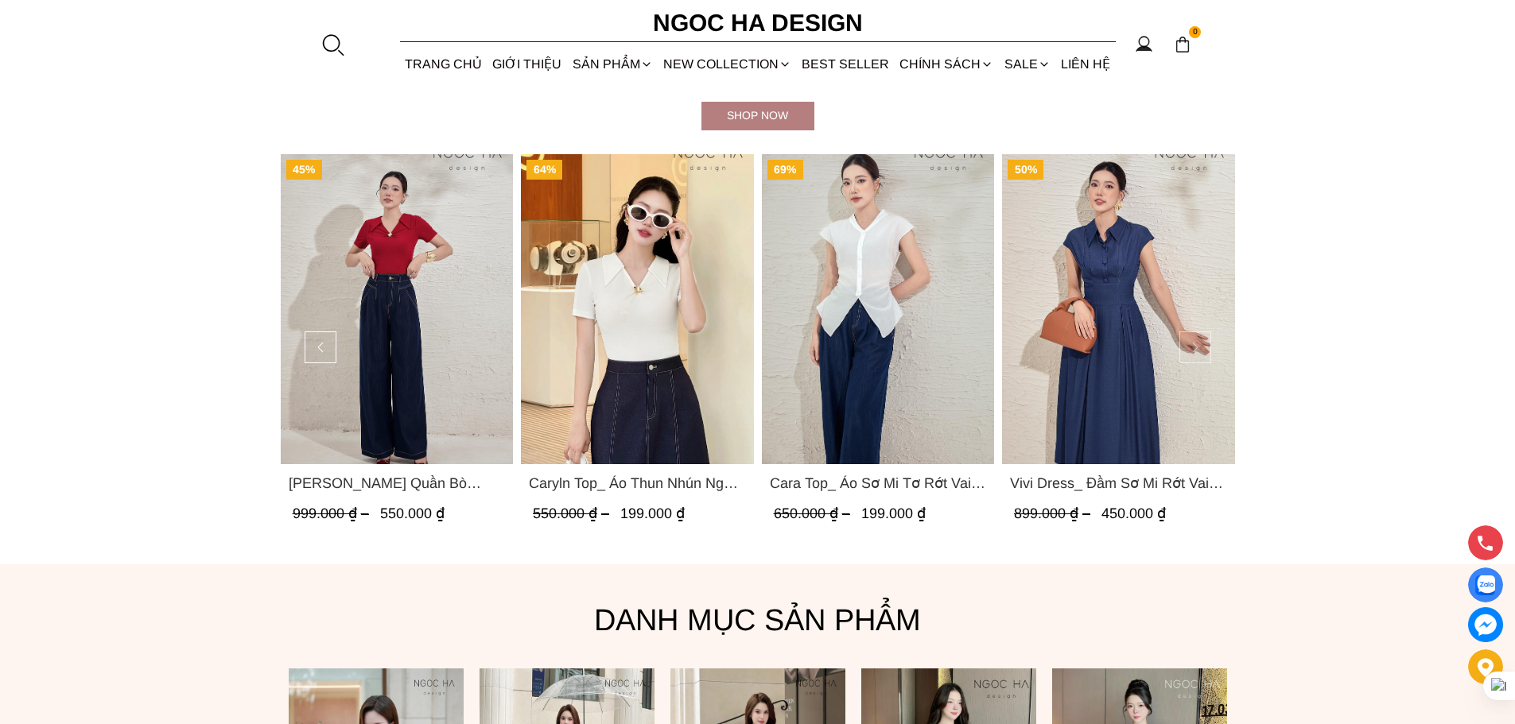
click at [1206, 340] on button at bounding box center [1195, 348] width 32 height 32
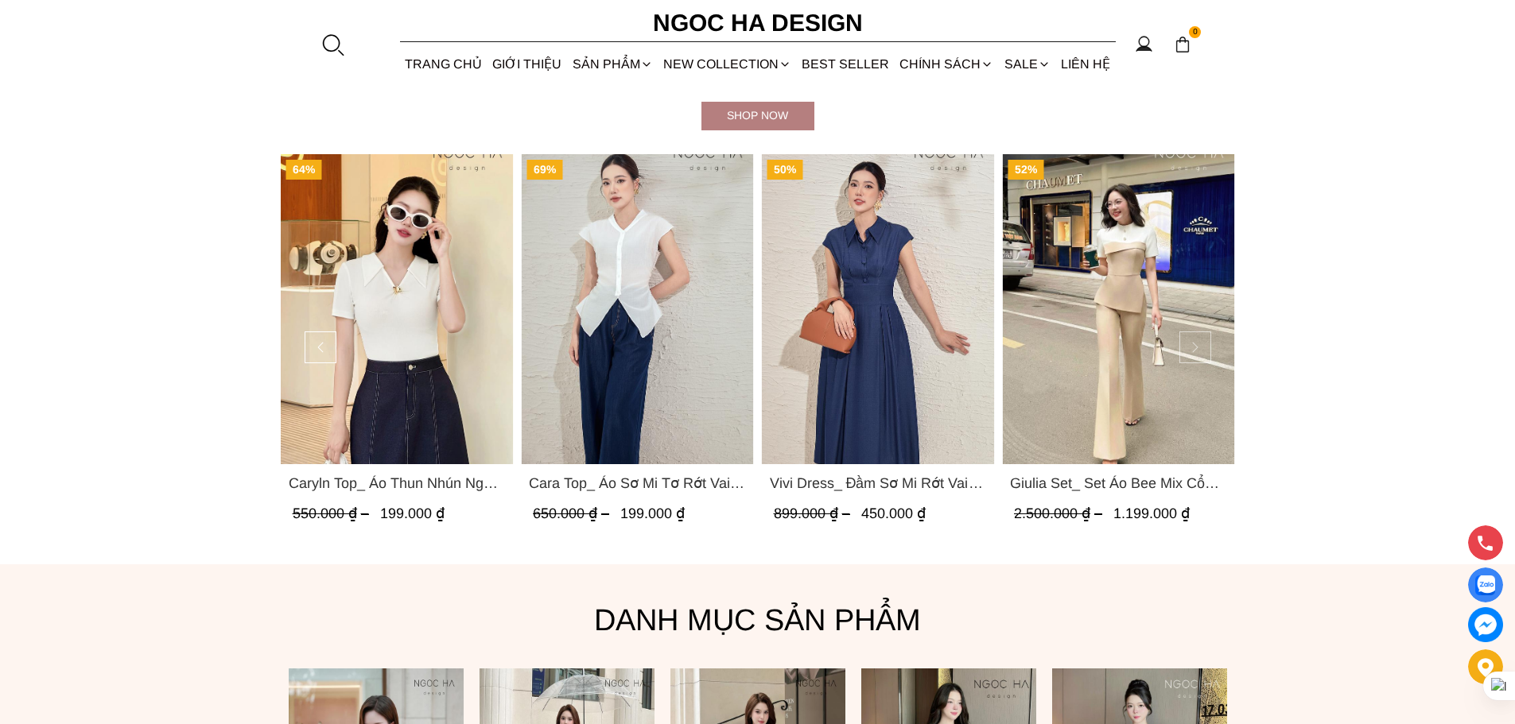
click at [1206, 340] on button at bounding box center [1195, 348] width 32 height 32
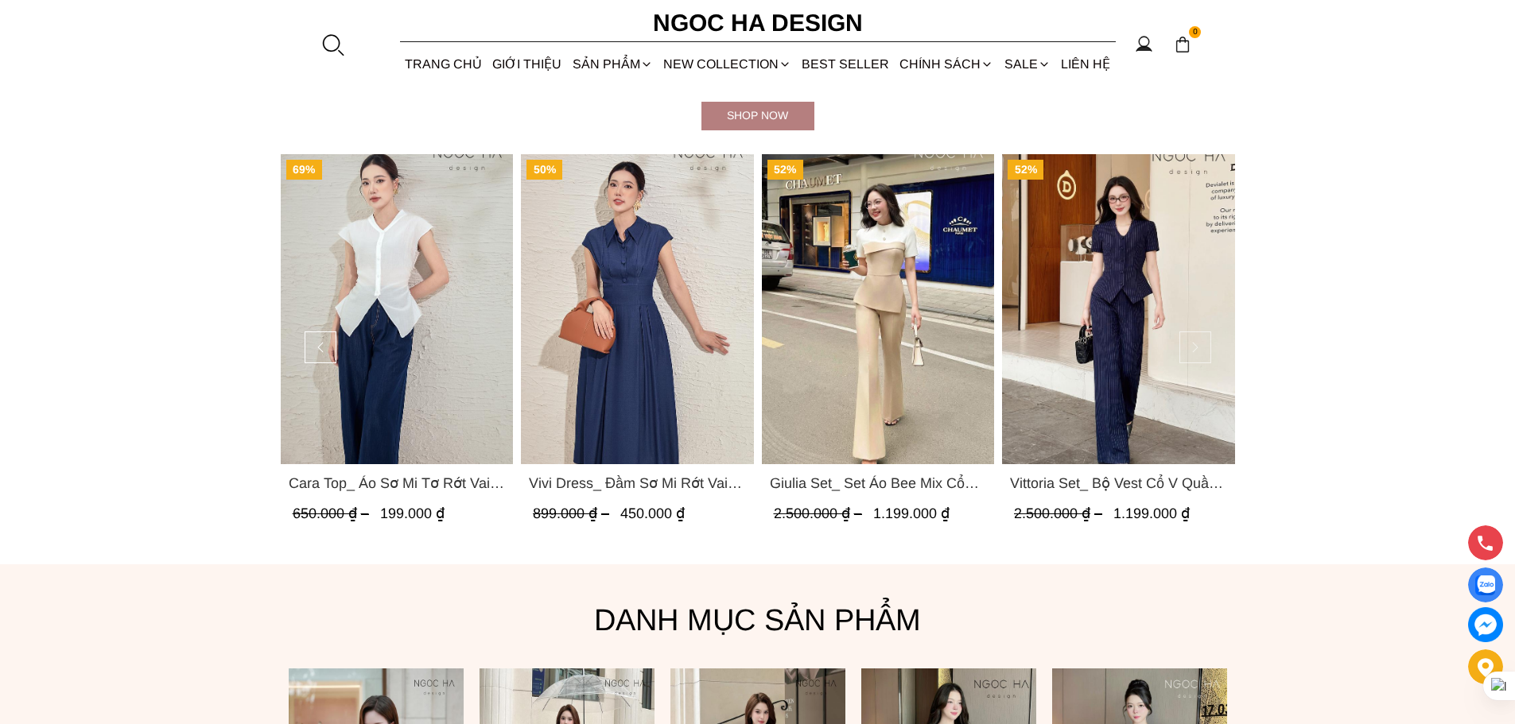
click at [1206, 340] on button at bounding box center [1195, 348] width 32 height 32
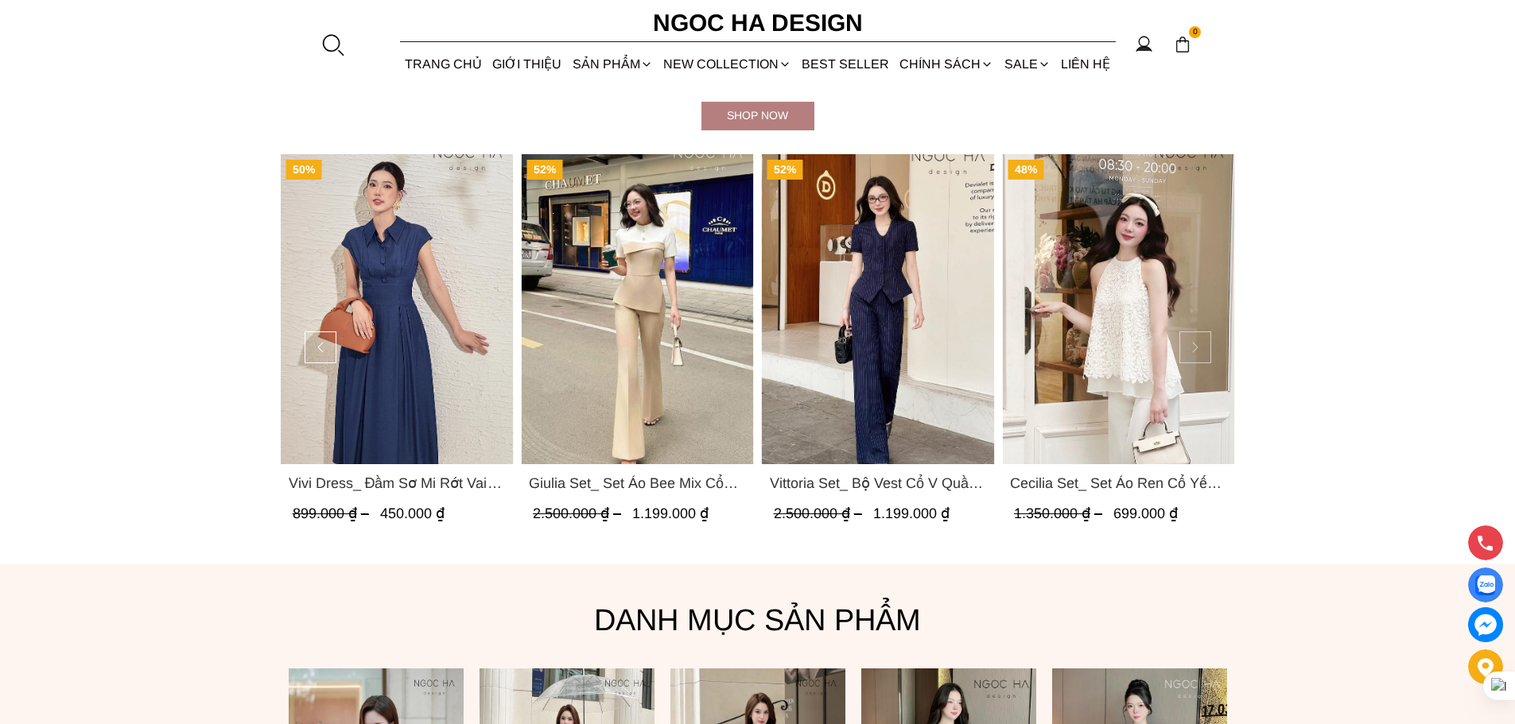
click at [1206, 340] on button at bounding box center [1195, 348] width 32 height 32
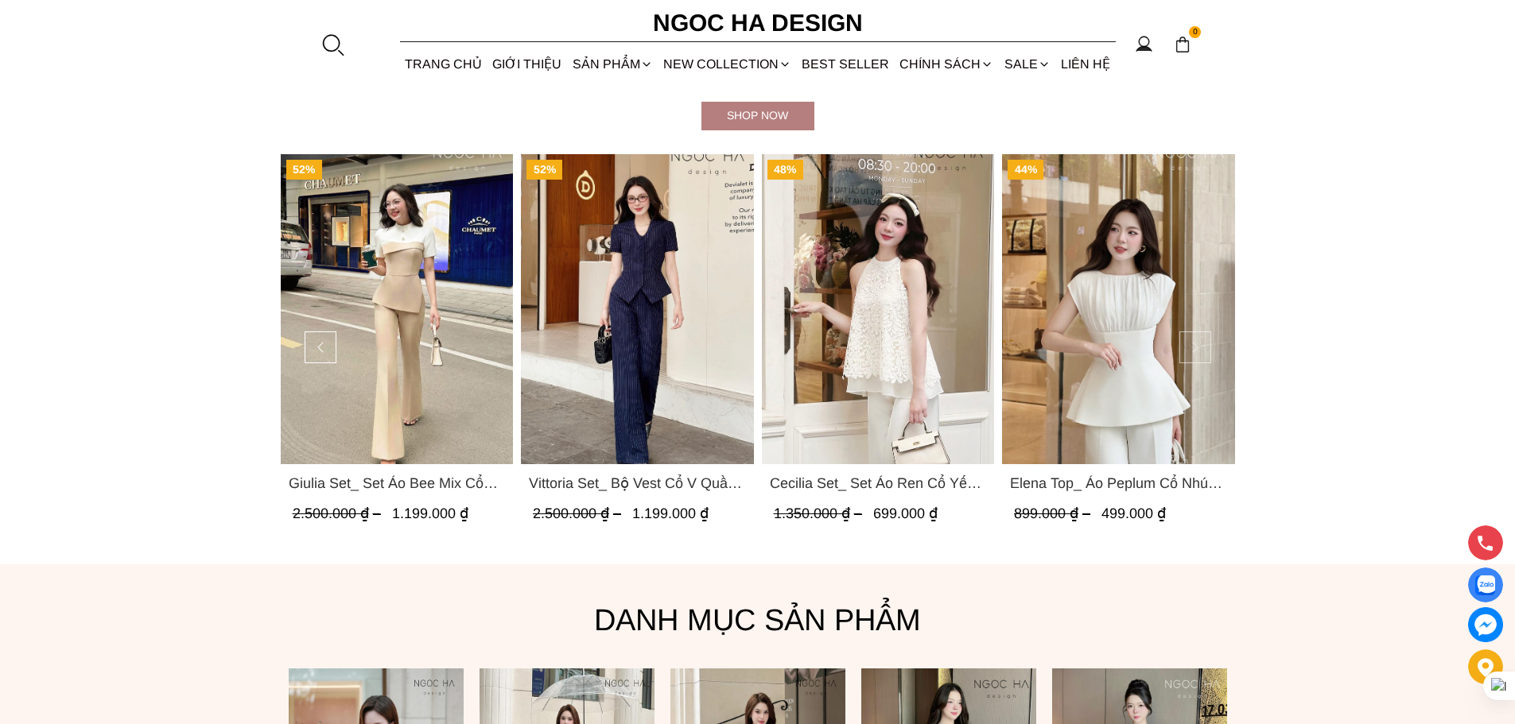
click at [1206, 340] on button at bounding box center [1195, 348] width 32 height 32
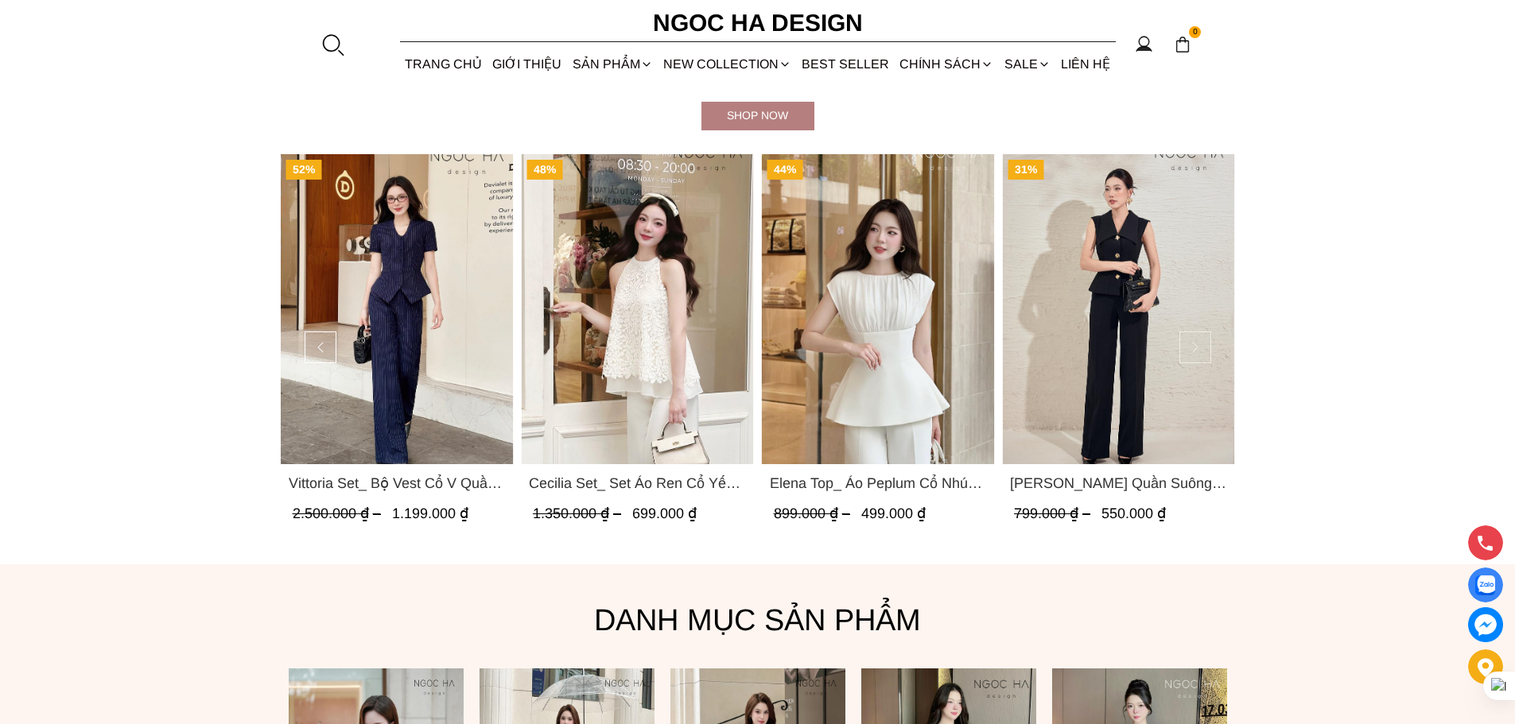
click at [1206, 340] on button at bounding box center [1195, 348] width 32 height 32
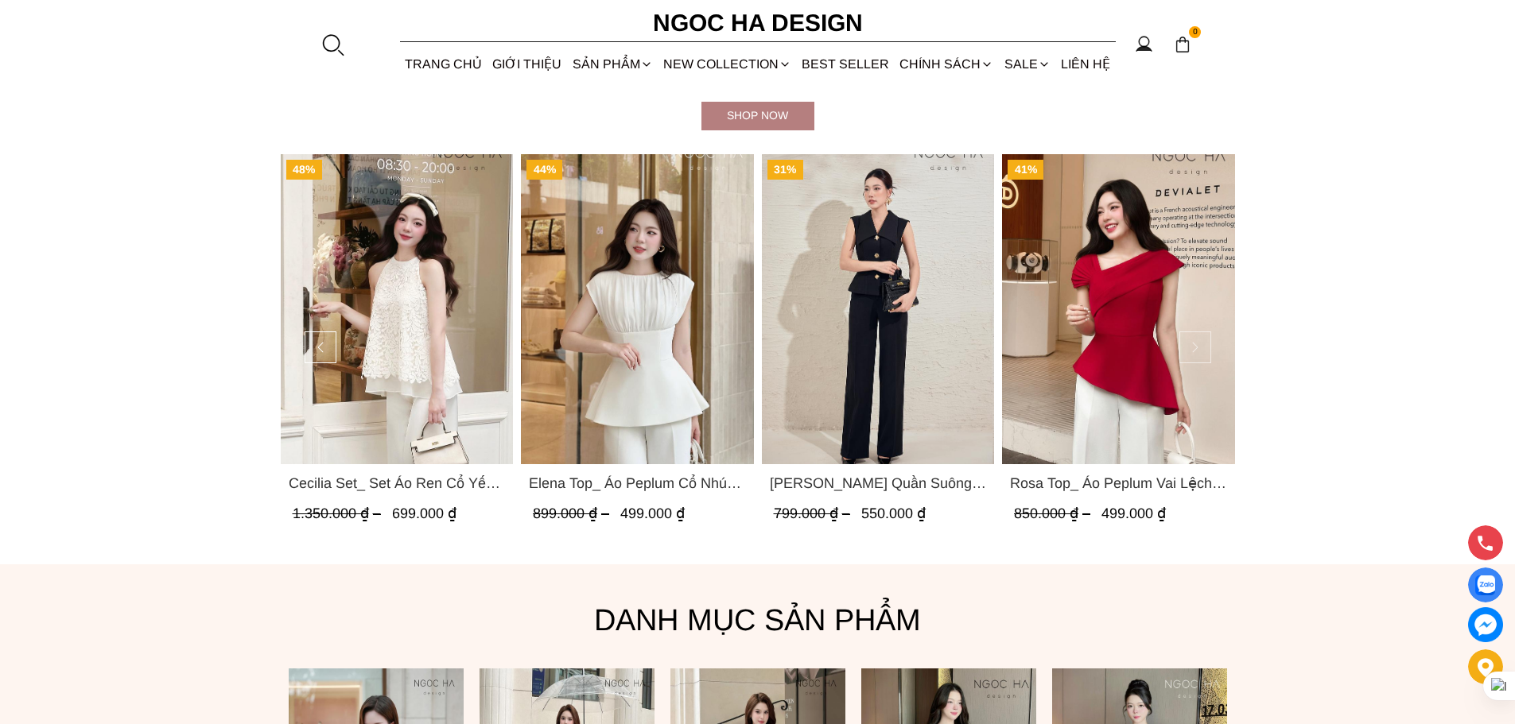
click at [1206, 340] on button at bounding box center [1195, 348] width 32 height 32
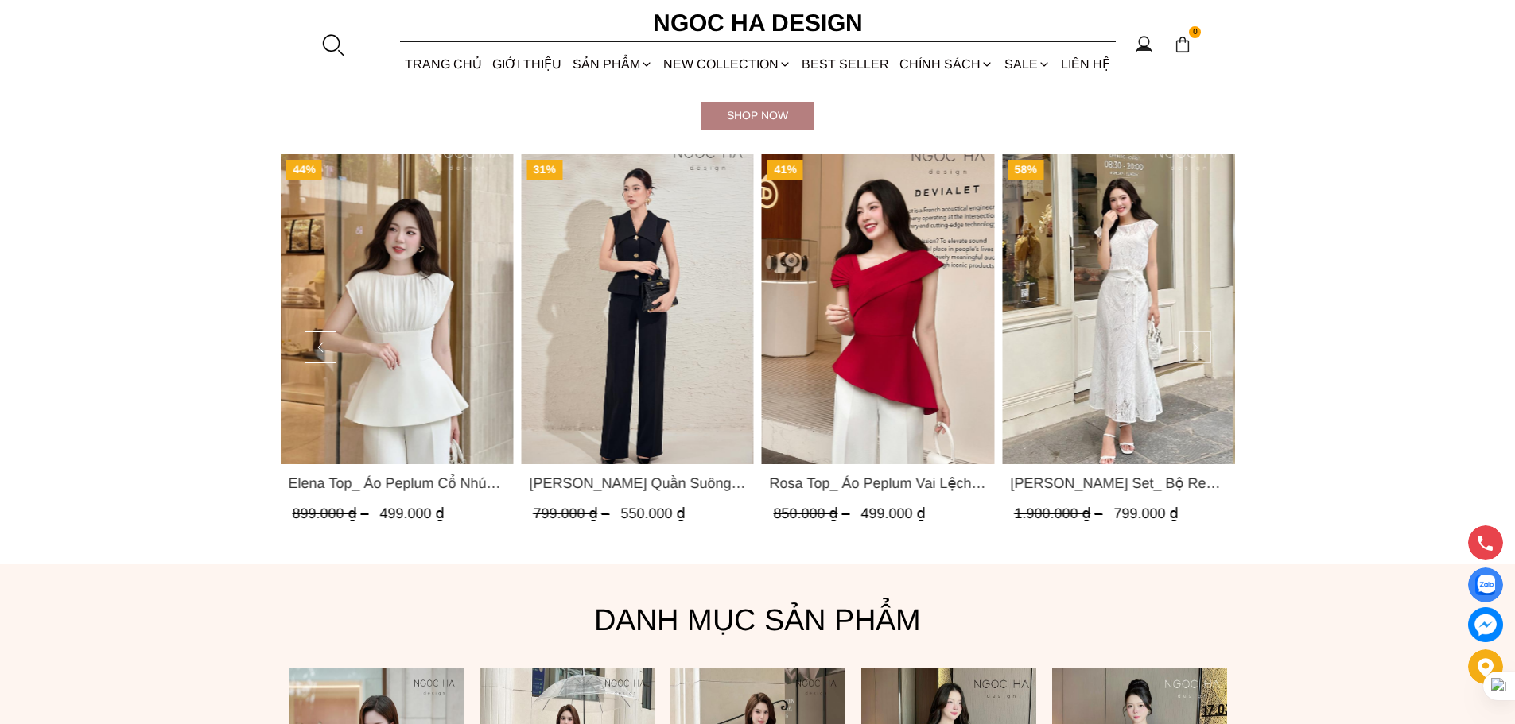
click at [1206, 340] on button at bounding box center [1195, 348] width 32 height 32
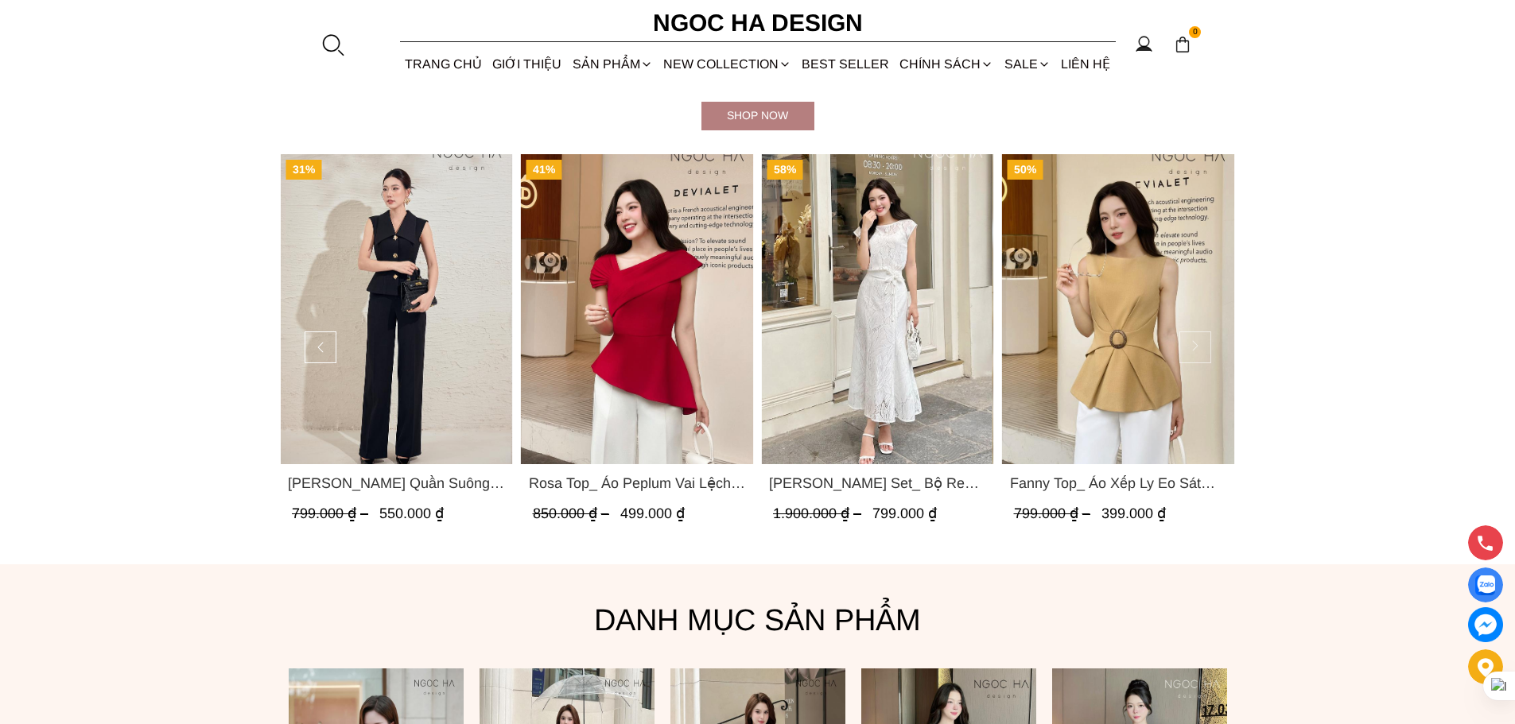
click at [1196, 340] on button at bounding box center [1195, 348] width 32 height 32
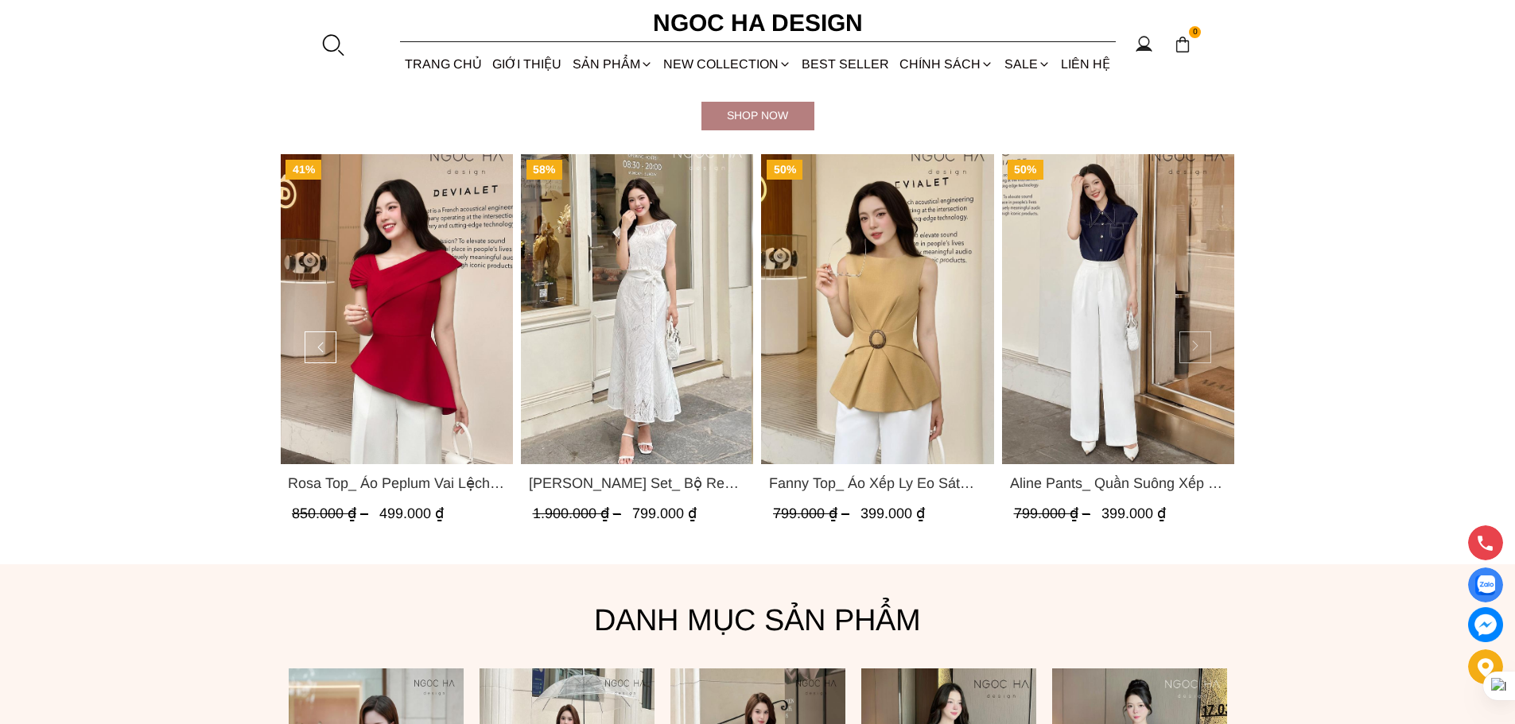
click at [1196, 340] on button at bounding box center [1195, 348] width 32 height 32
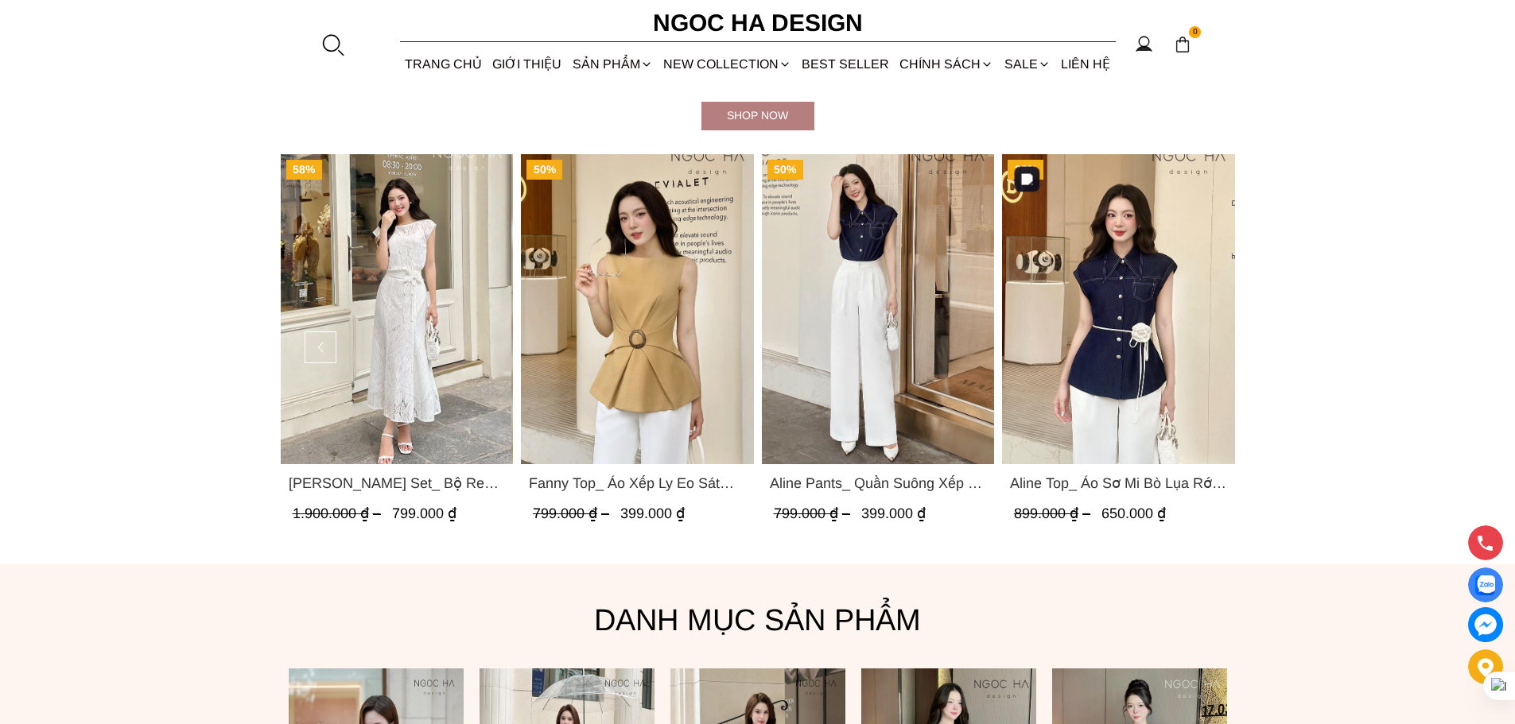
click at [1196, 340] on img "Product image - Aline Top_ Áo Sơ Mi Bò Lụa Rớt Vai A1070" at bounding box center [1118, 309] width 233 height 310
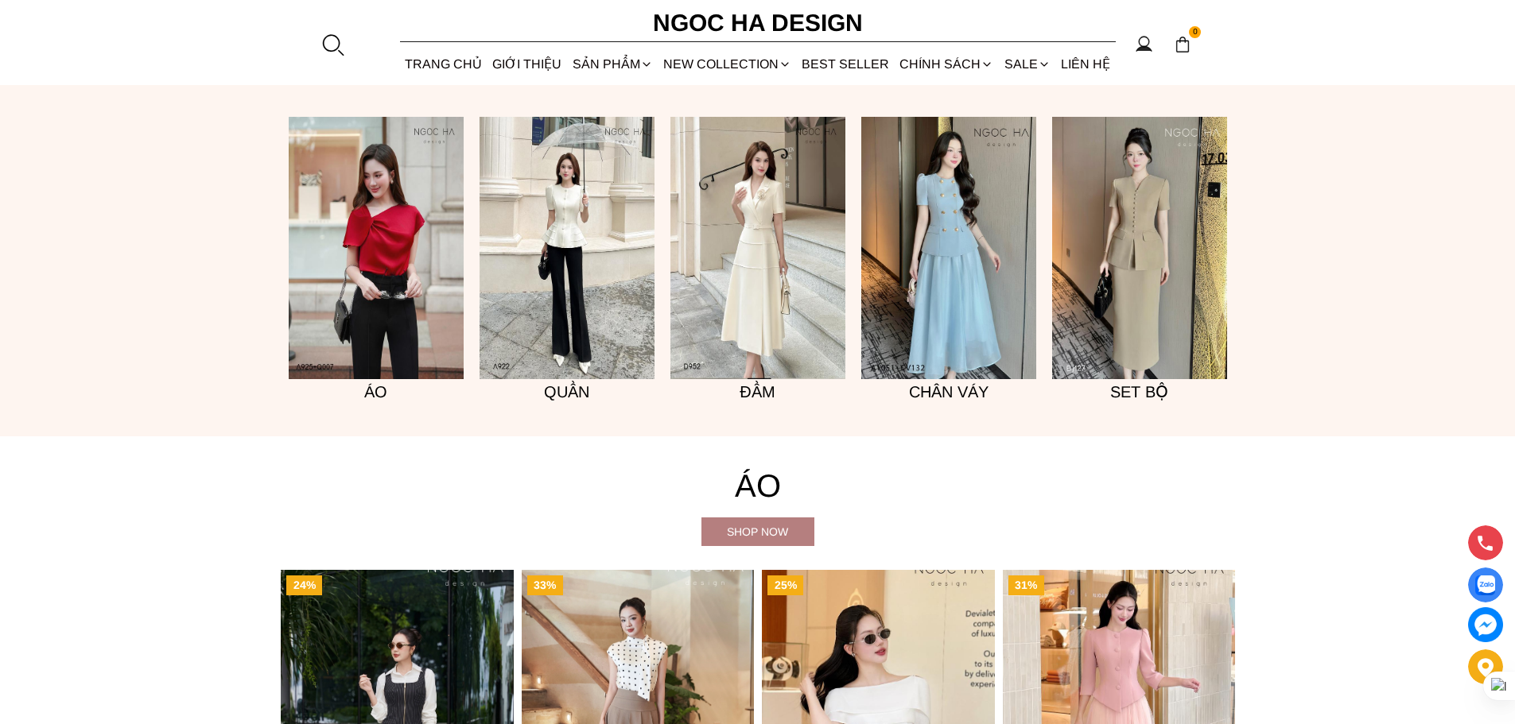
scroll to position [1431, 0]
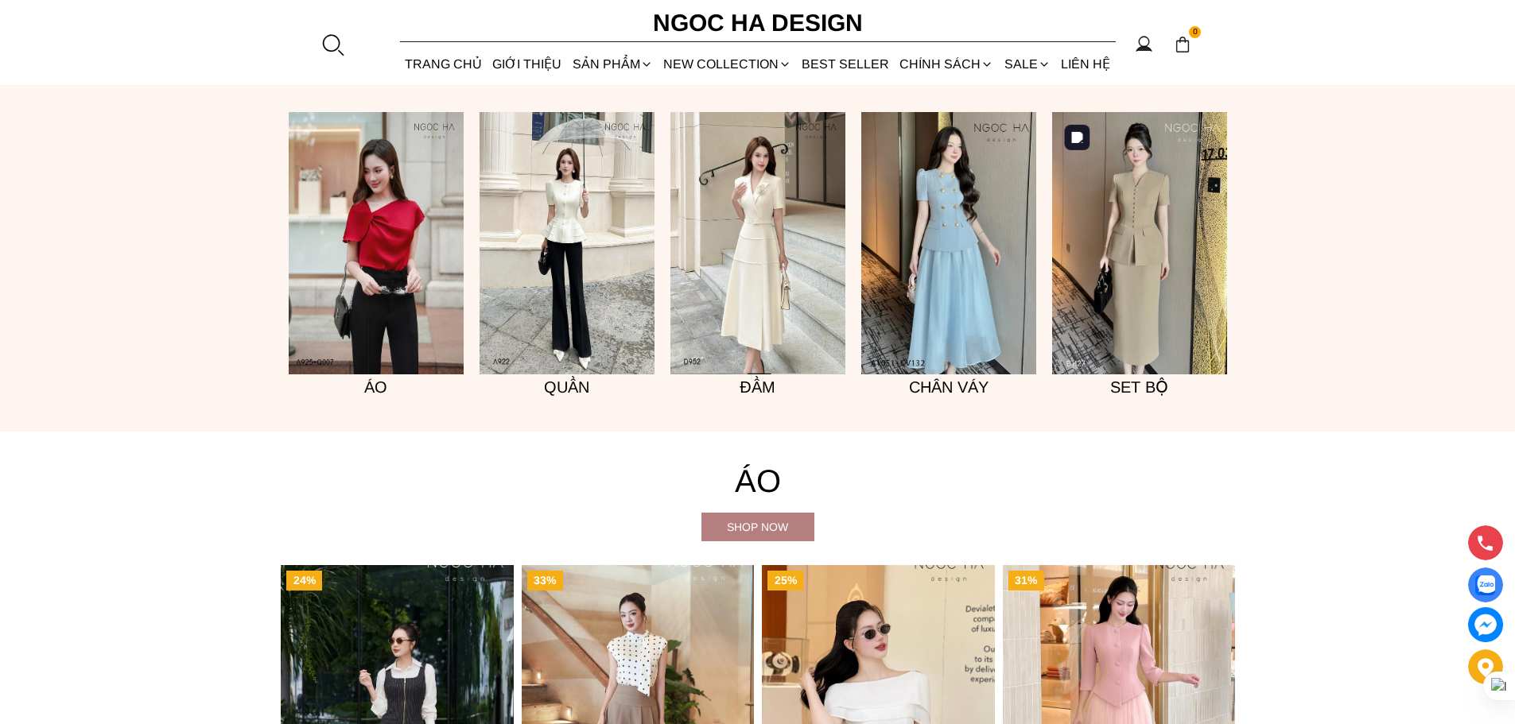
click at [1155, 309] on img at bounding box center [1139, 243] width 175 height 262
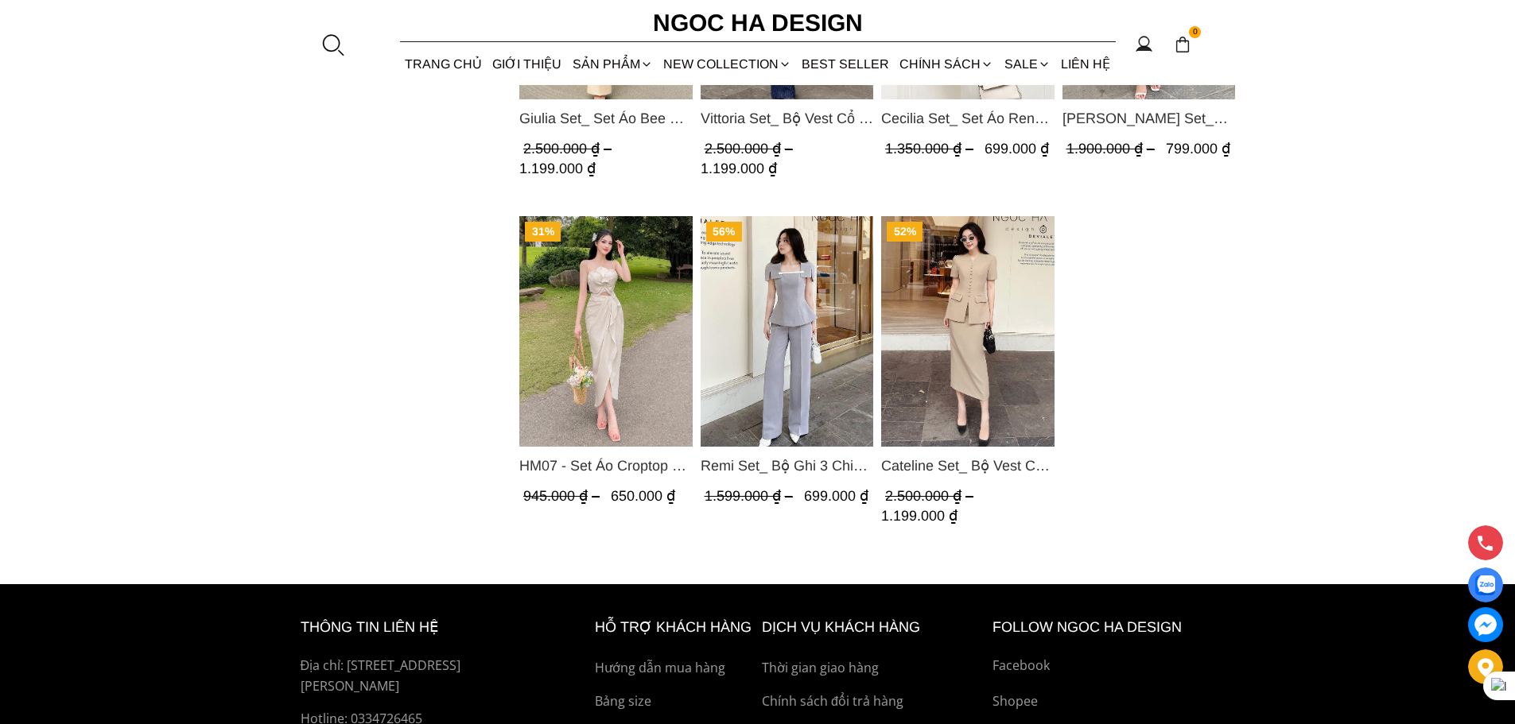
scroll to position [1272, 0]
